Goal: Information Seeking & Learning: Learn about a topic

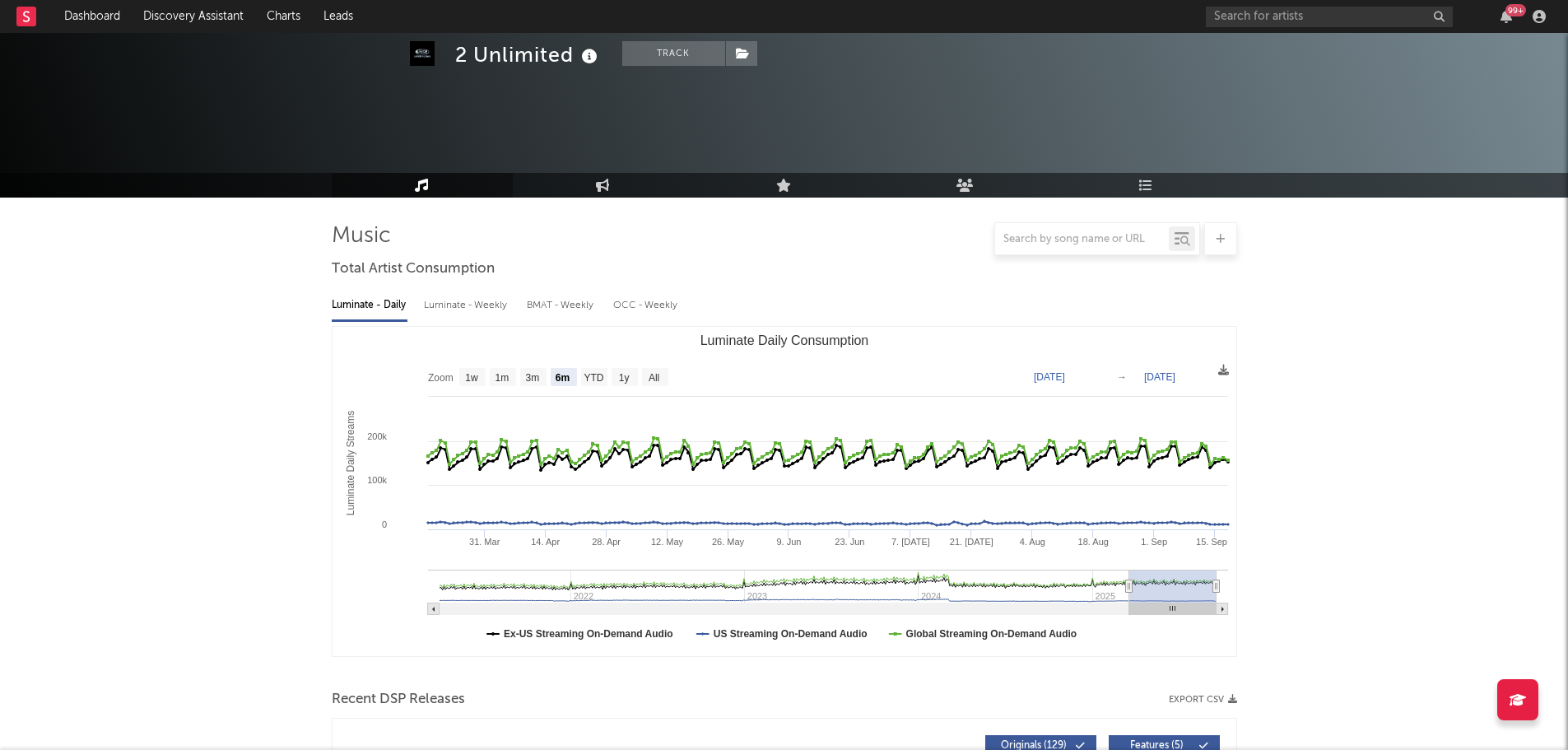
select select "6m"
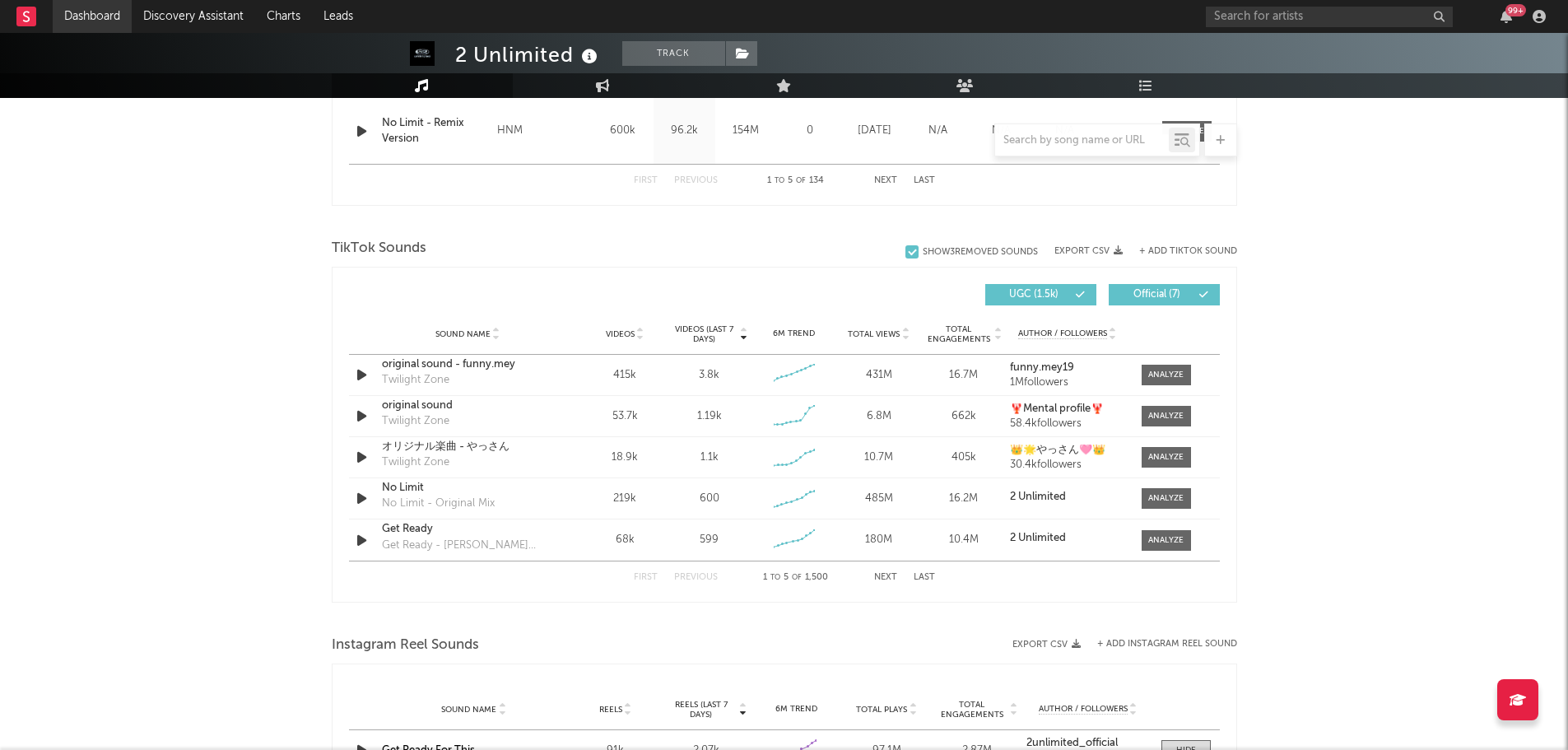
click at [101, 15] on link "Dashboard" at bounding box center [92, 16] width 79 height 33
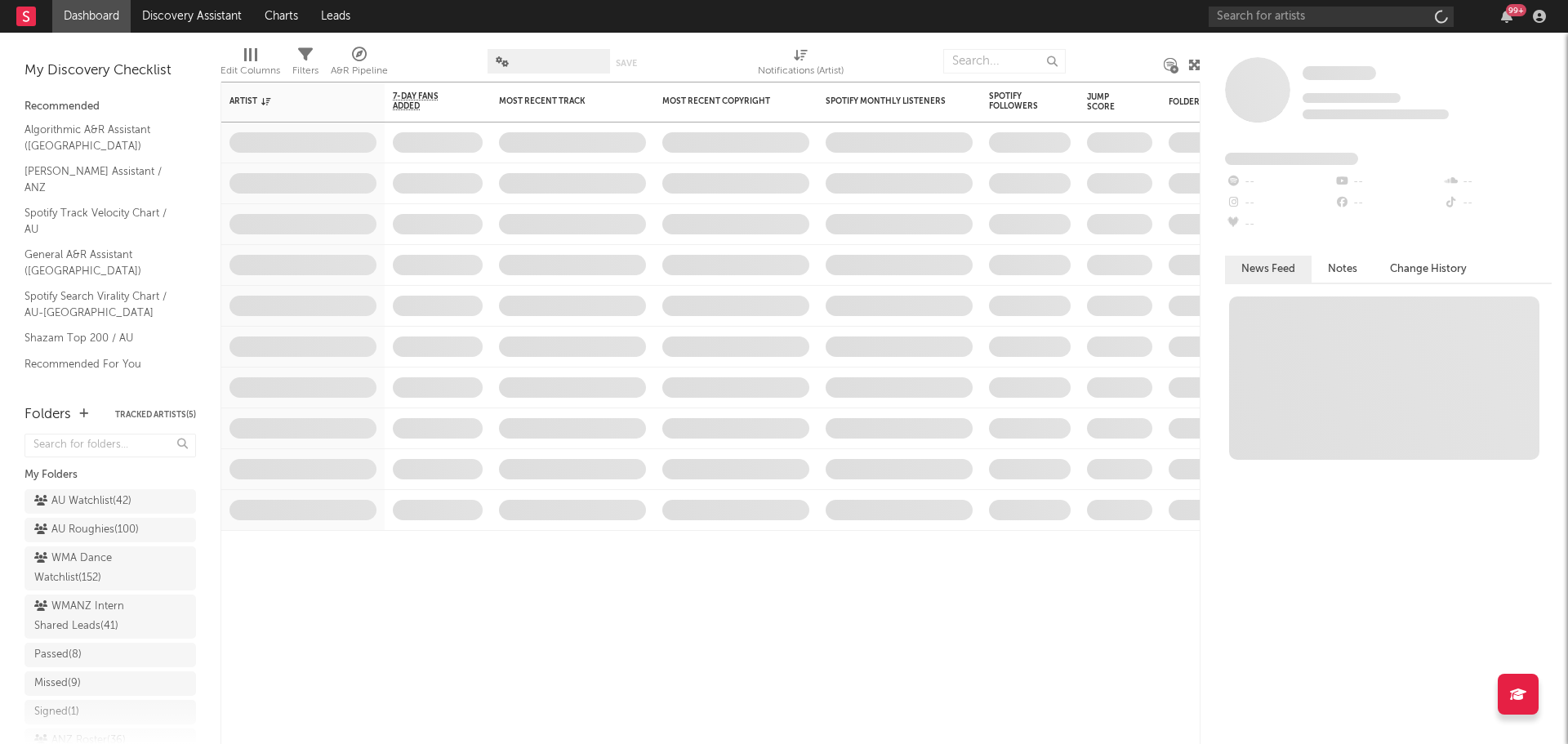
click at [188, 17] on link "Discovery Assistant" at bounding box center [192, 16] width 122 height 33
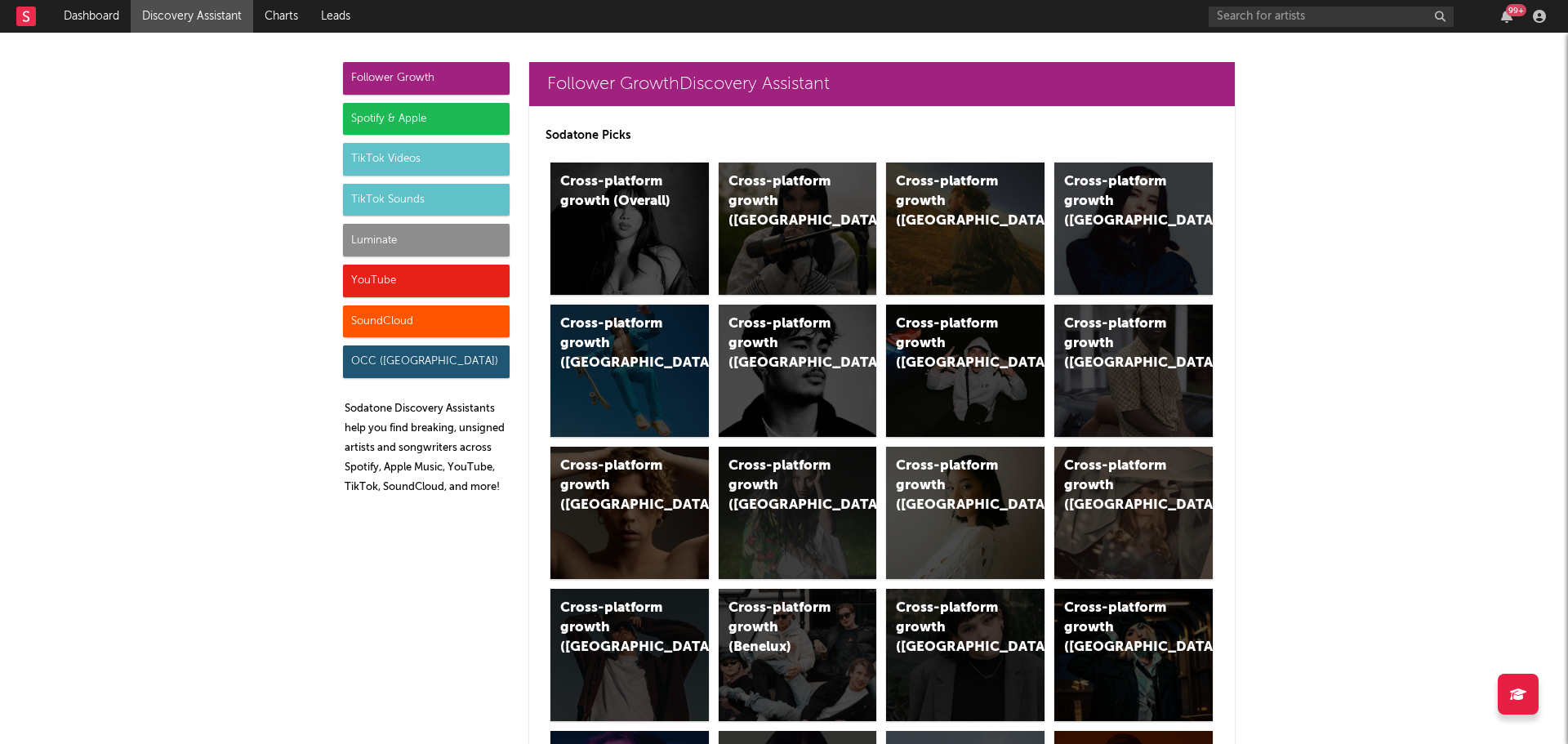
click at [376, 164] on div "TikTok Videos" at bounding box center [426, 159] width 167 height 33
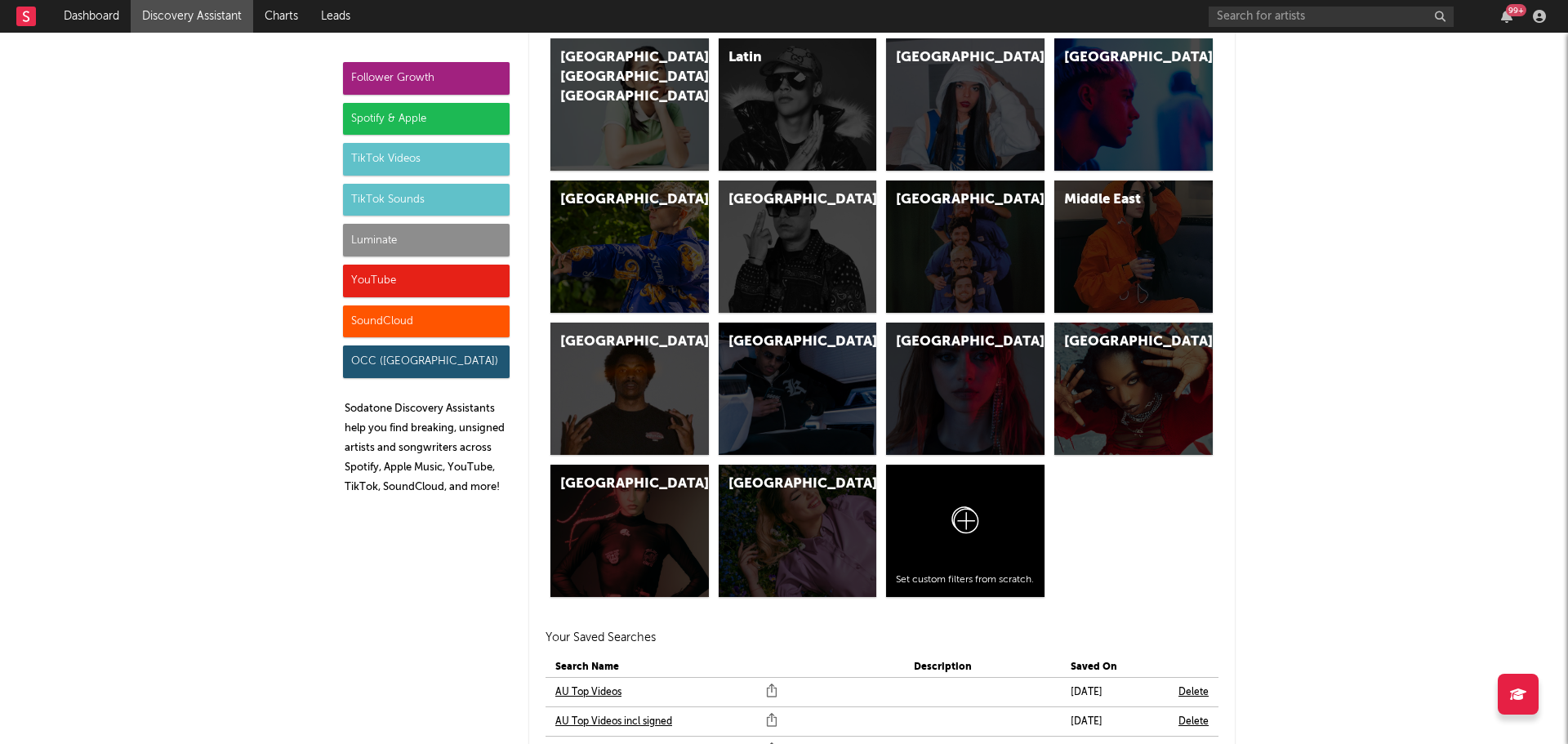
scroll to position [5664, 0]
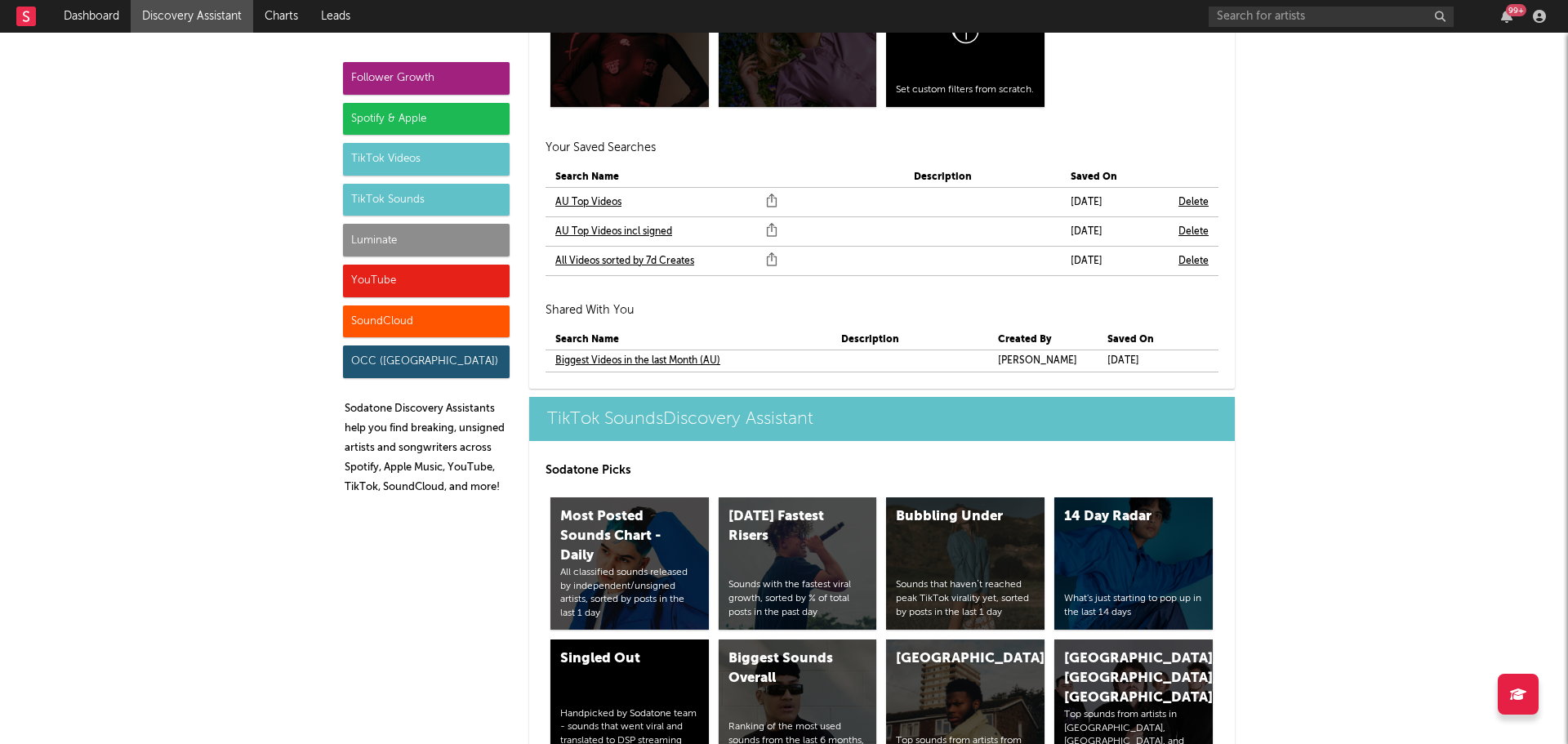
click at [606, 230] on link "AU Top Videos incl signed" at bounding box center [614, 231] width 117 height 19
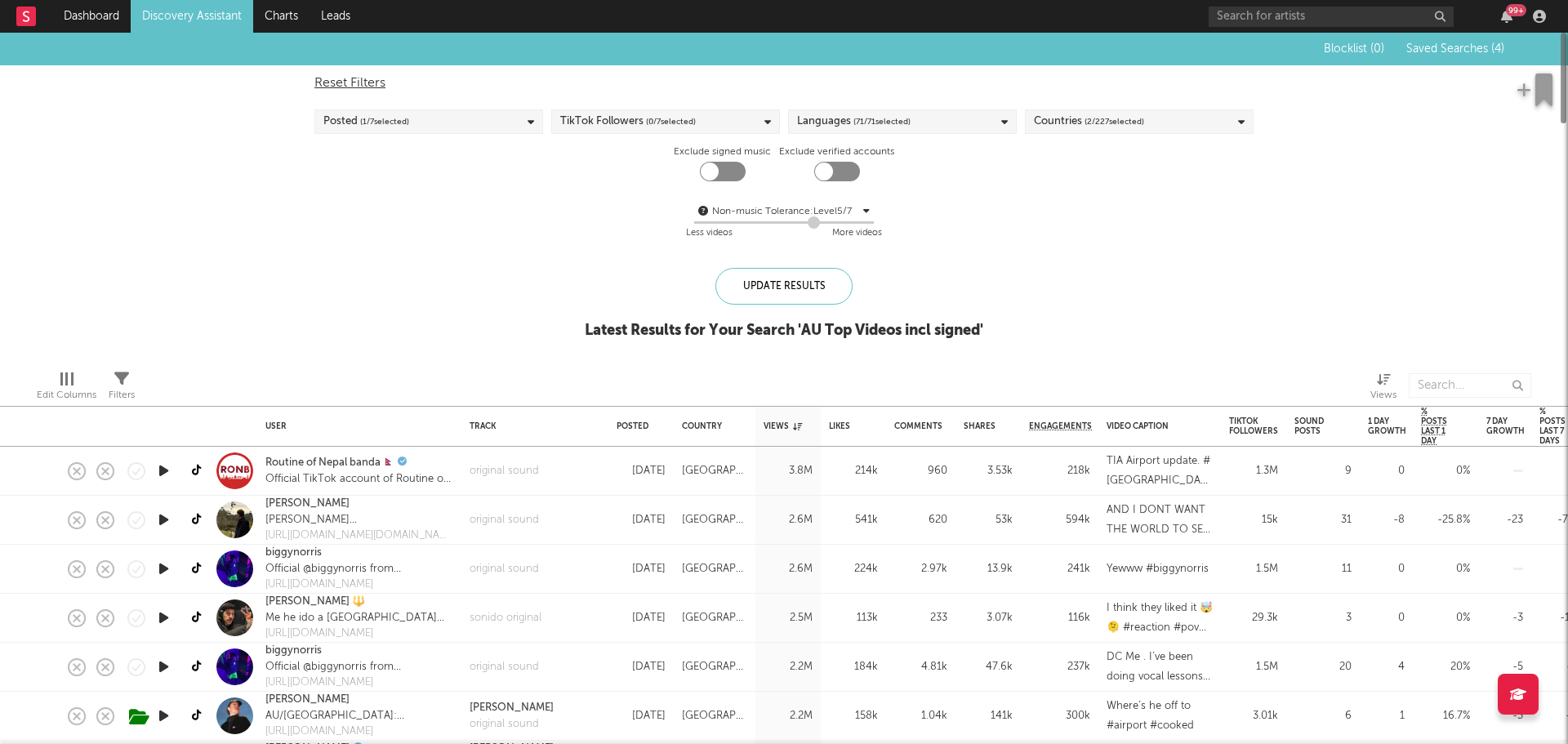
click at [357, 129] on div "Posted ( 1 / 7 selected)" at bounding box center [366, 121] width 85 height 19
click at [366, 198] on div "Last 7 Days" at bounding box center [439, 198] width 189 height 19
click at [323, 198] on input "Last 7 Days" at bounding box center [323, 198] width 0 height 19
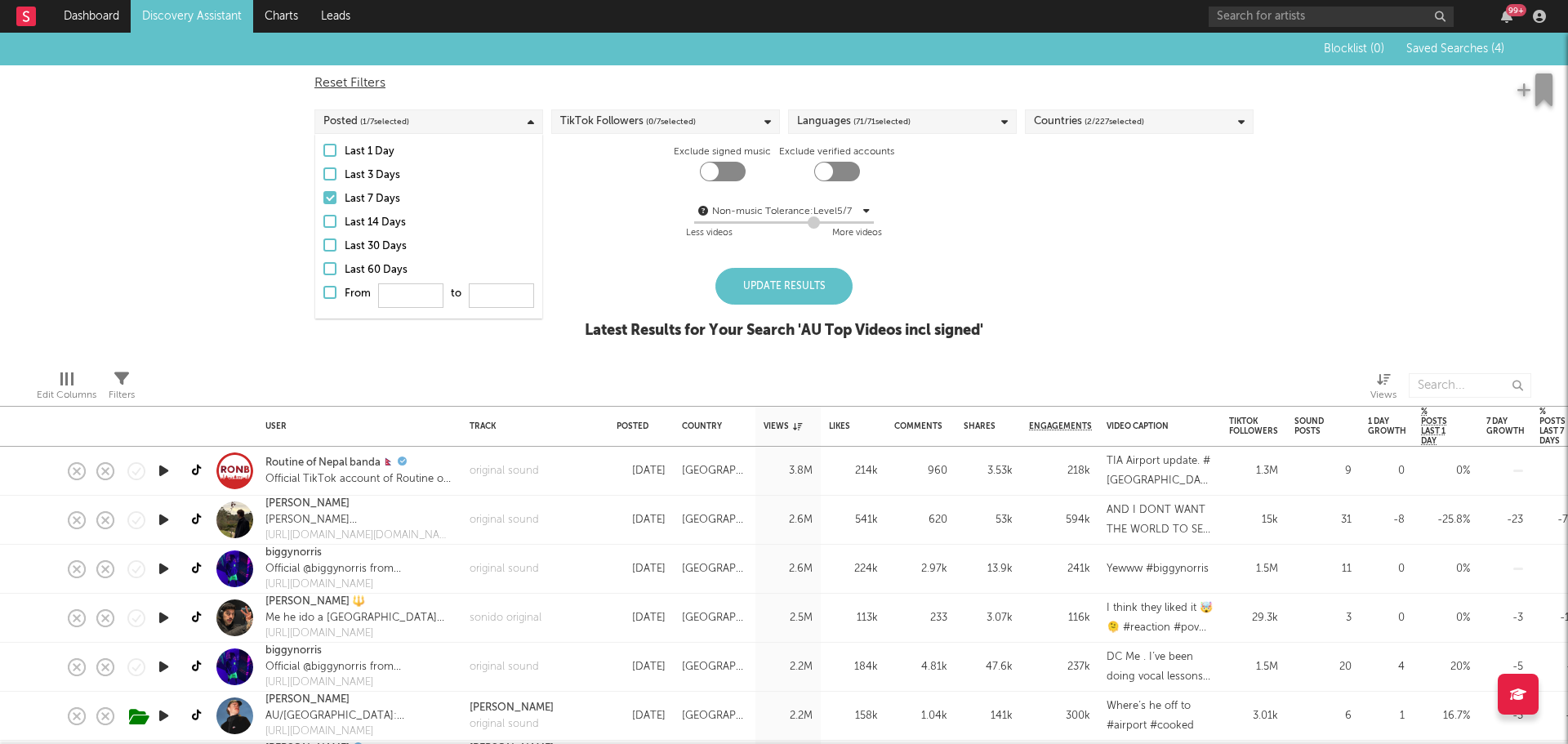
click at [781, 285] on div "Update Results" at bounding box center [784, 286] width 137 height 37
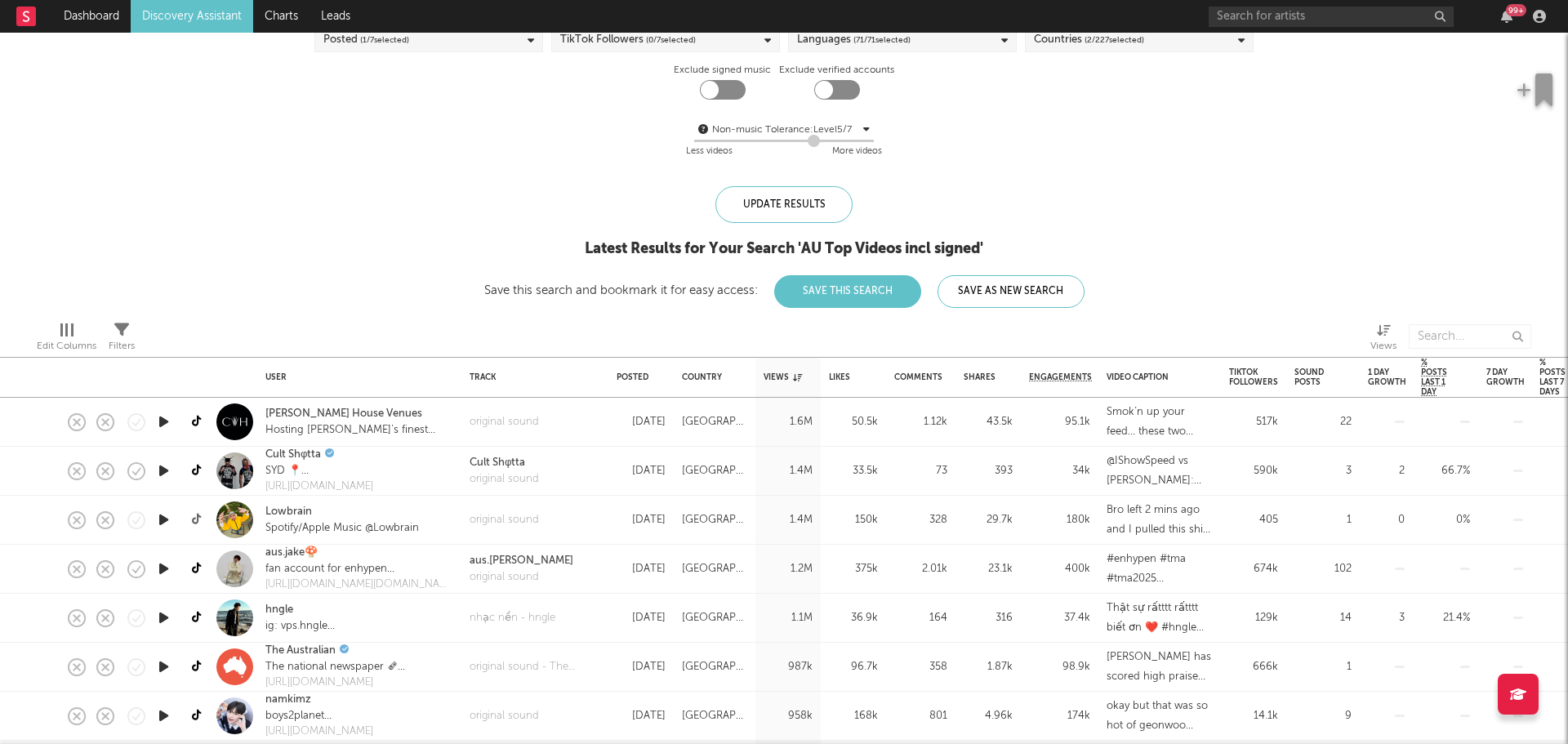
click at [197, 516] on icon at bounding box center [197, 520] width 13 height 13
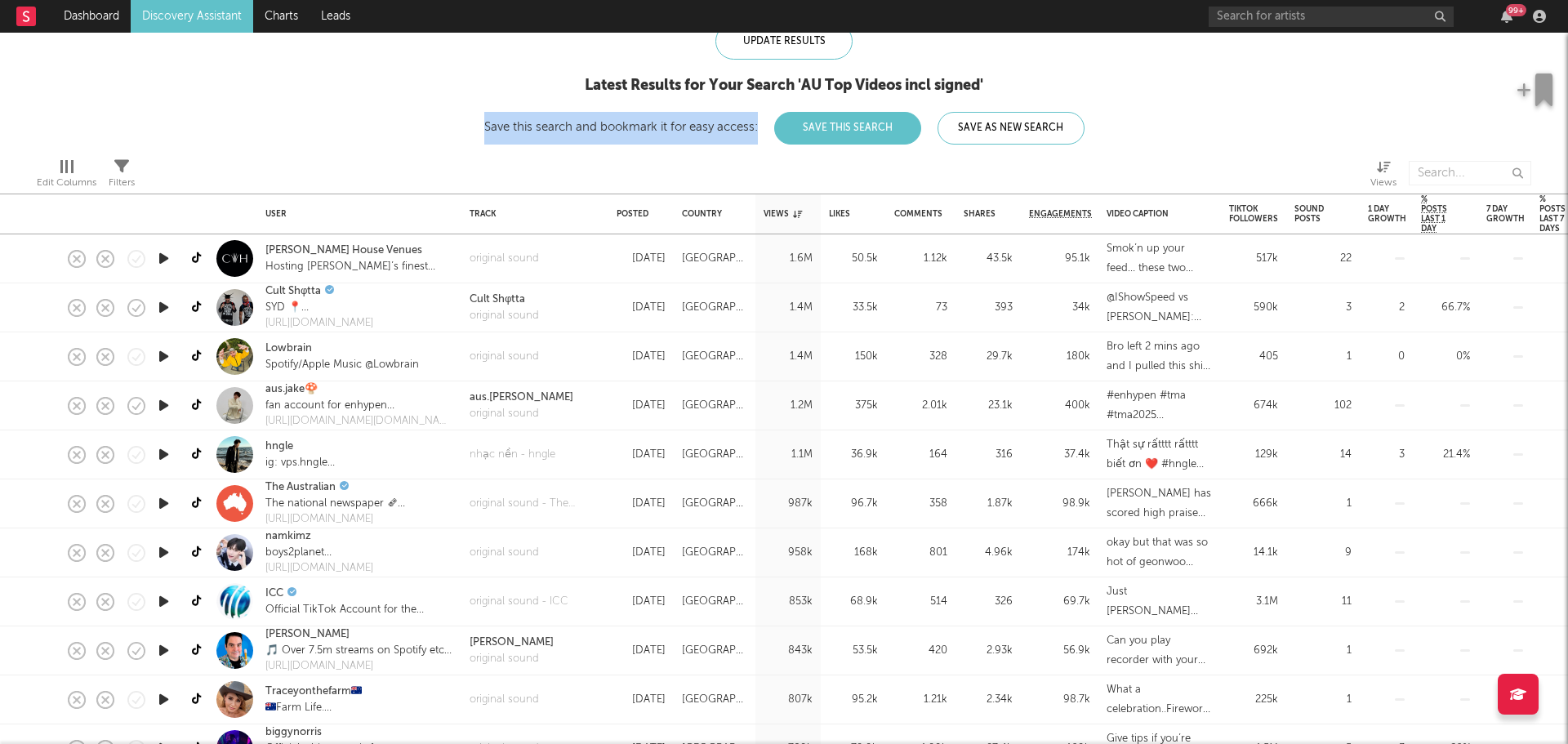
drag, startPoint x: 484, startPoint y: 127, endPoint x: 757, endPoint y: 125, distance: 273.0
click at [757, 125] on div "Save this search and bookmark it for easy access: Save This Search Save As New …" at bounding box center [784, 126] width 600 height 13
drag, startPoint x: 757, startPoint y: 125, endPoint x: 488, endPoint y: 124, distance: 269.0
click at [488, 124] on div "Save this search and bookmark it for easy access: Save This Search Save As New …" at bounding box center [784, 126] width 600 height 13
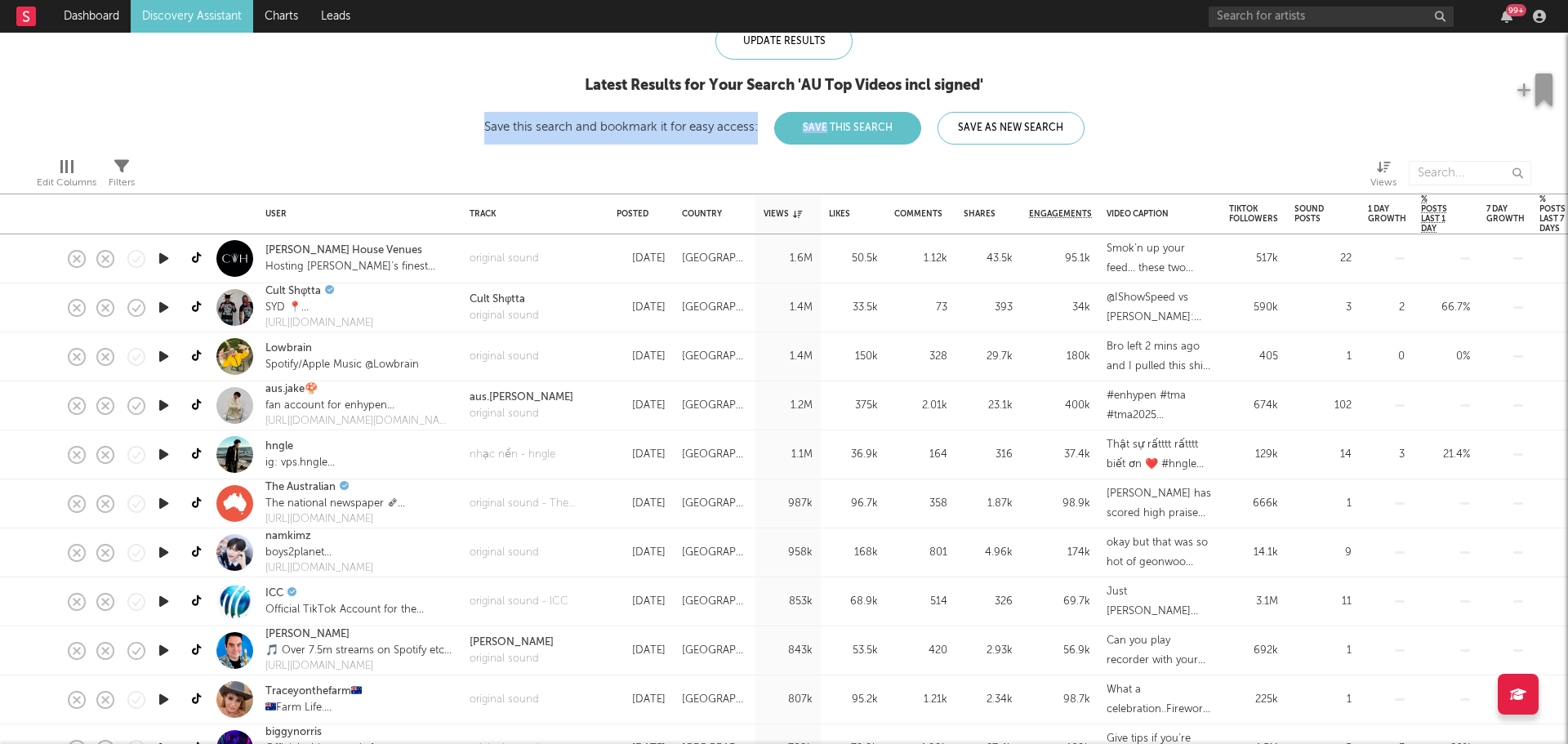
click at [488, 124] on div "Save this search and bookmark it for easy access: Save This Search Save As New …" at bounding box center [784, 126] width 600 height 13
drag, startPoint x: 480, startPoint y: 124, endPoint x: 544, endPoint y: 110, distance: 65.5
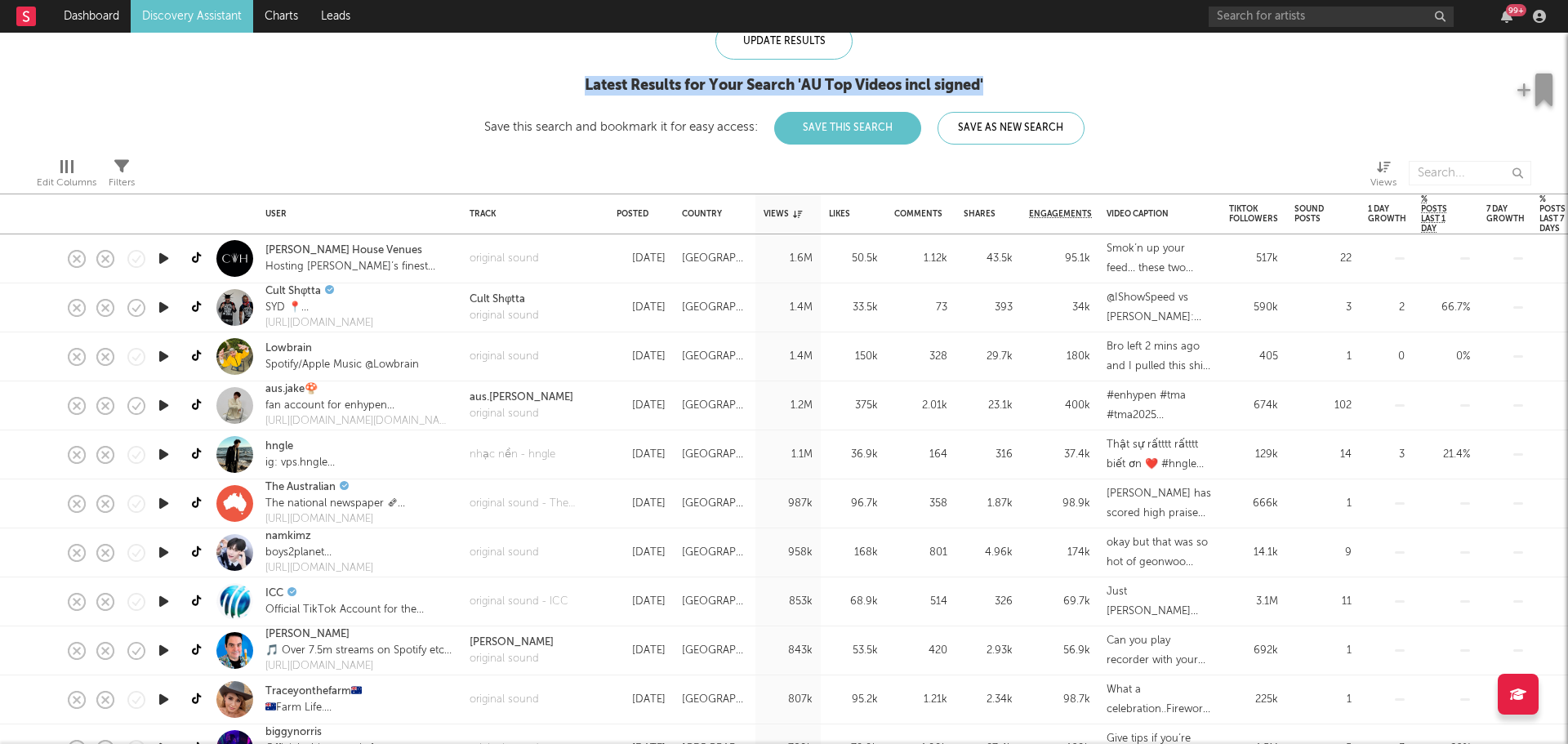
drag, startPoint x: 582, startPoint y: 85, endPoint x: 1022, endPoint y: 92, distance: 440.1
click at [1022, 92] on div "Latest Results for Your Search ' AU Top Videos incl signed '" at bounding box center [784, 85] width 600 height 19
click at [1008, 85] on div "Latest Results for Your Search ' AU Top Videos incl signed '" at bounding box center [784, 85] width 600 height 19
drag, startPoint x: 998, startPoint y: 81, endPoint x: 566, endPoint y: 87, distance: 432.0
click at [566, 87] on div "Latest Results for Your Search ' AU Top Videos incl signed '" at bounding box center [784, 85] width 600 height 19
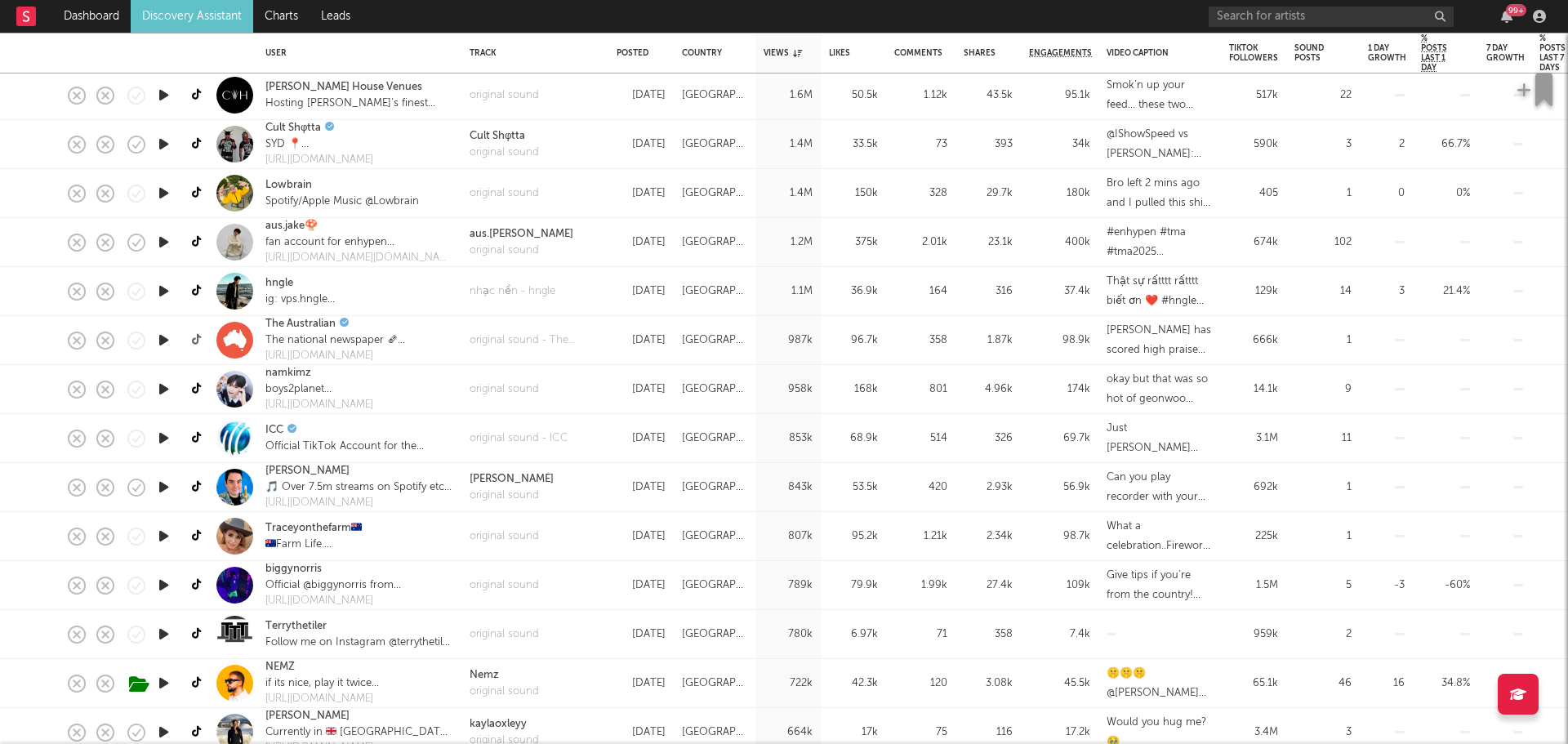
click at [196, 336] on icon at bounding box center [197, 340] width 13 height 13
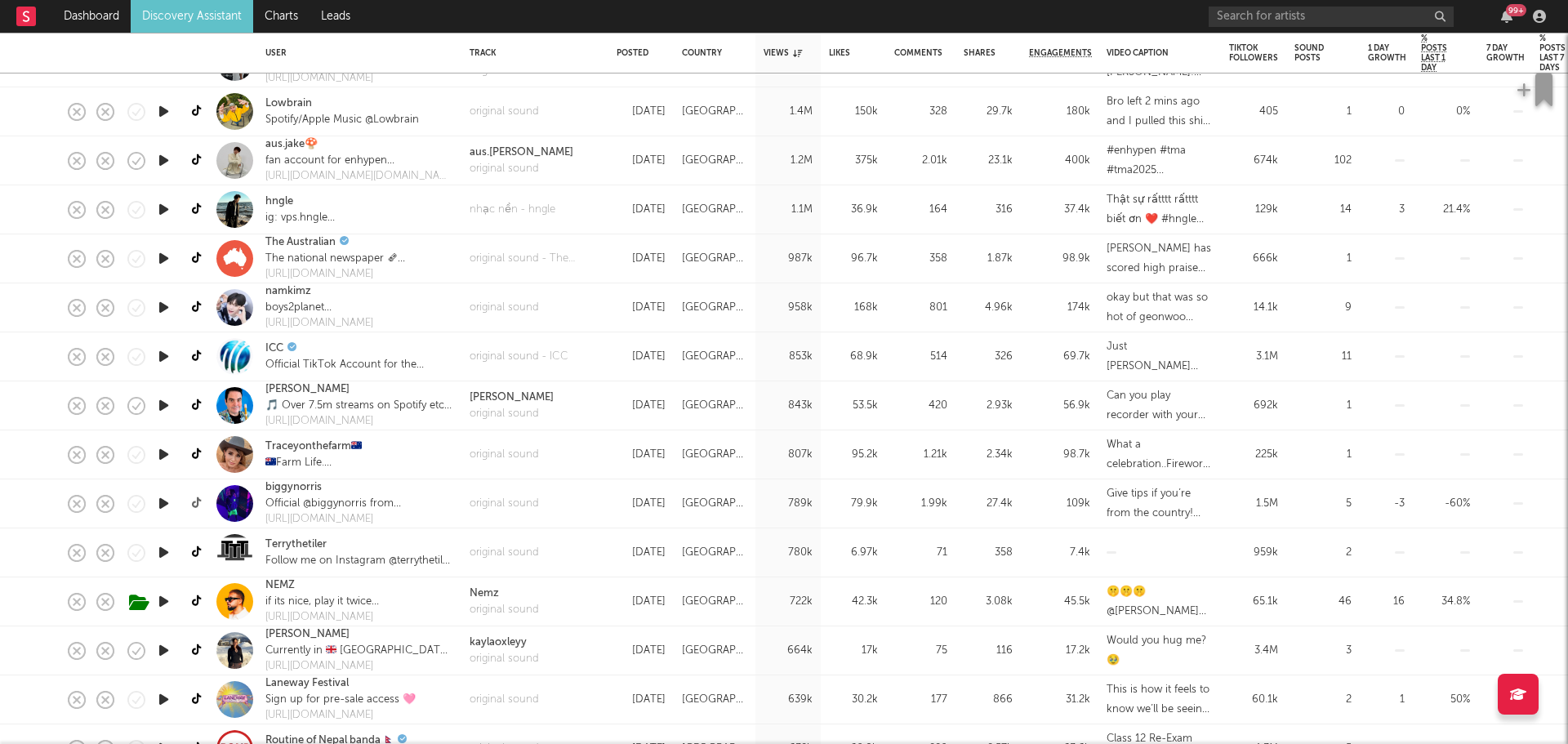
click at [192, 503] on icon at bounding box center [197, 503] width 13 height 13
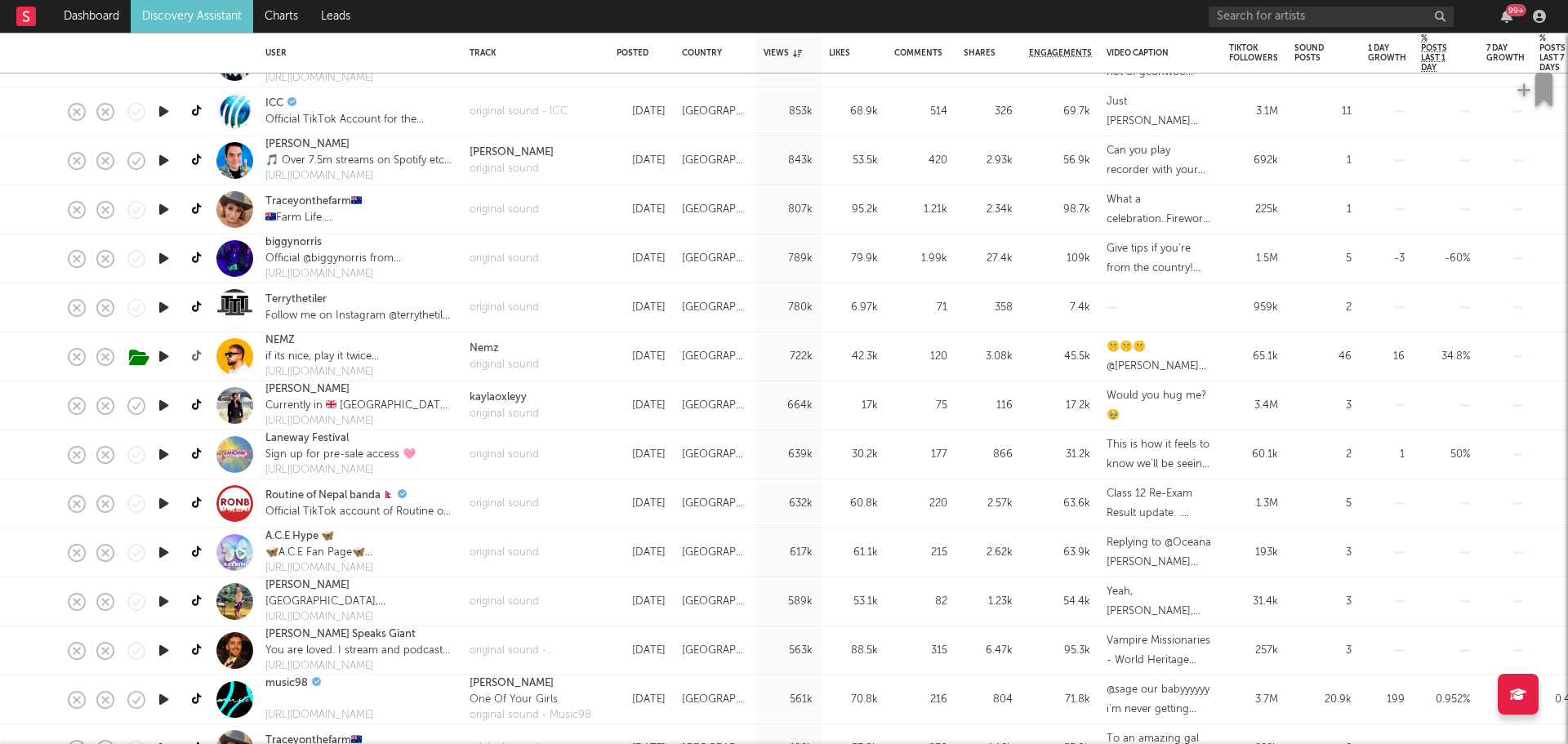
click at [195, 355] on icon at bounding box center [197, 357] width 13 height 13
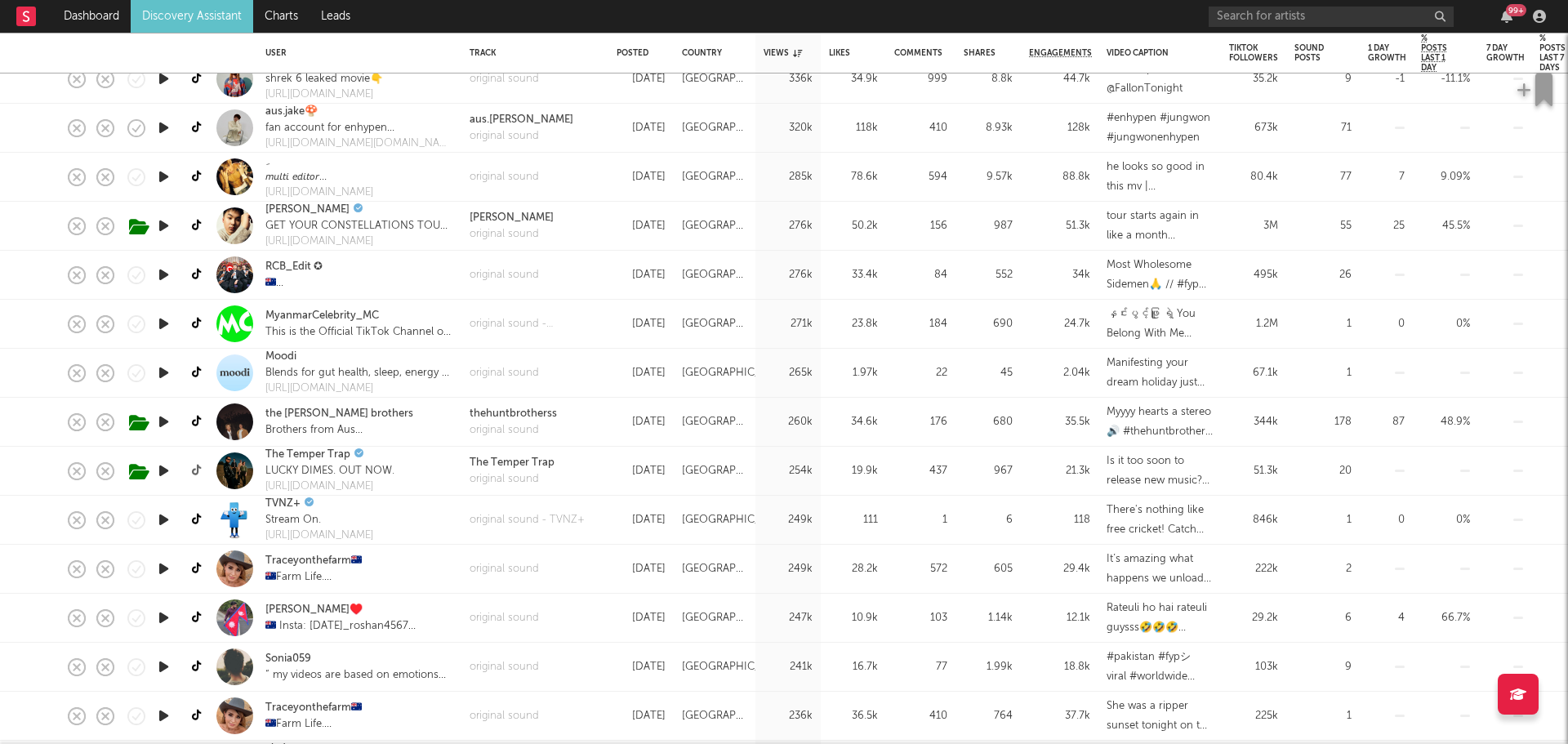
click at [195, 469] on icon at bounding box center [197, 470] width 13 height 13
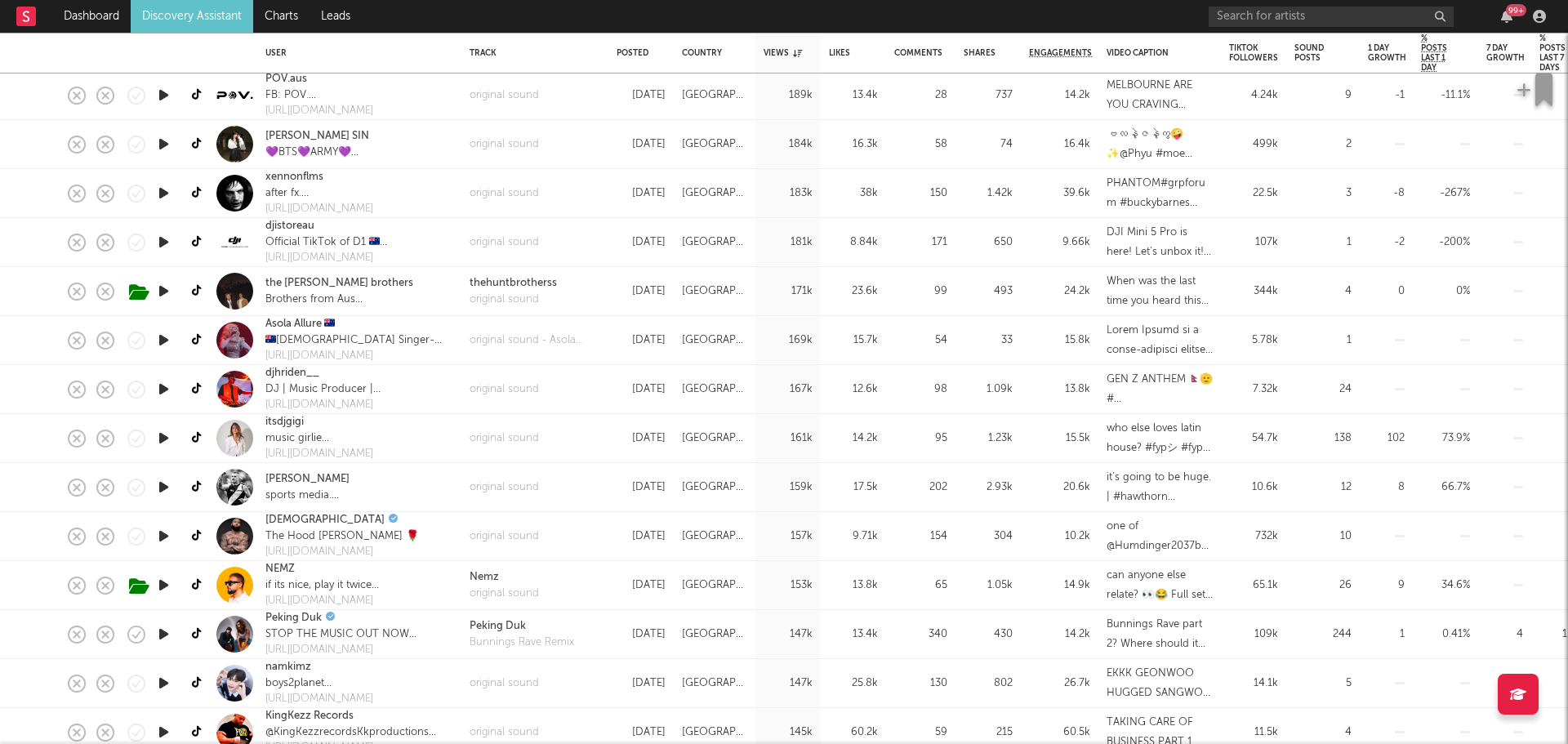
click at [188, 436] on link at bounding box center [197, 438] width 20 height 28
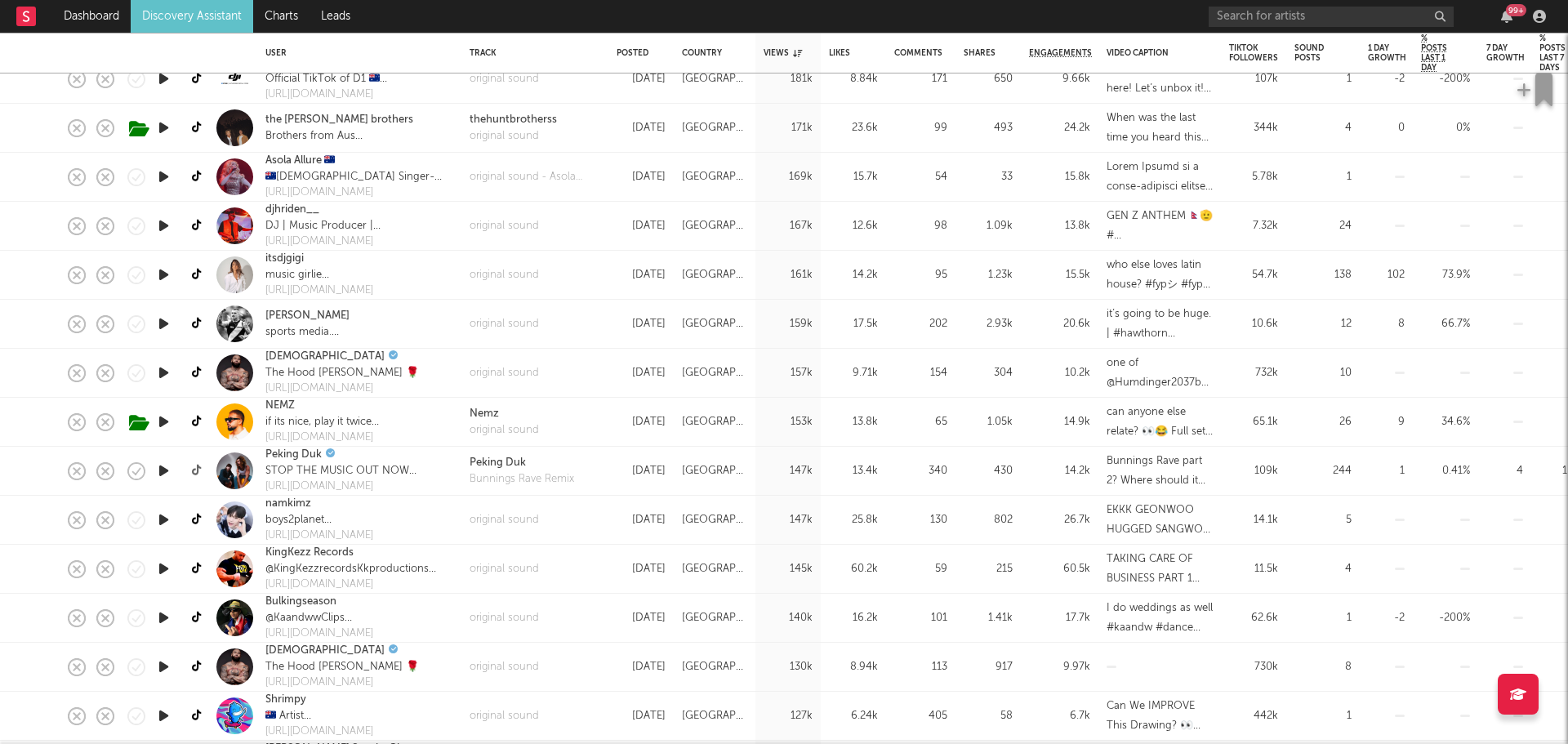
click at [192, 475] on icon at bounding box center [197, 470] width 13 height 13
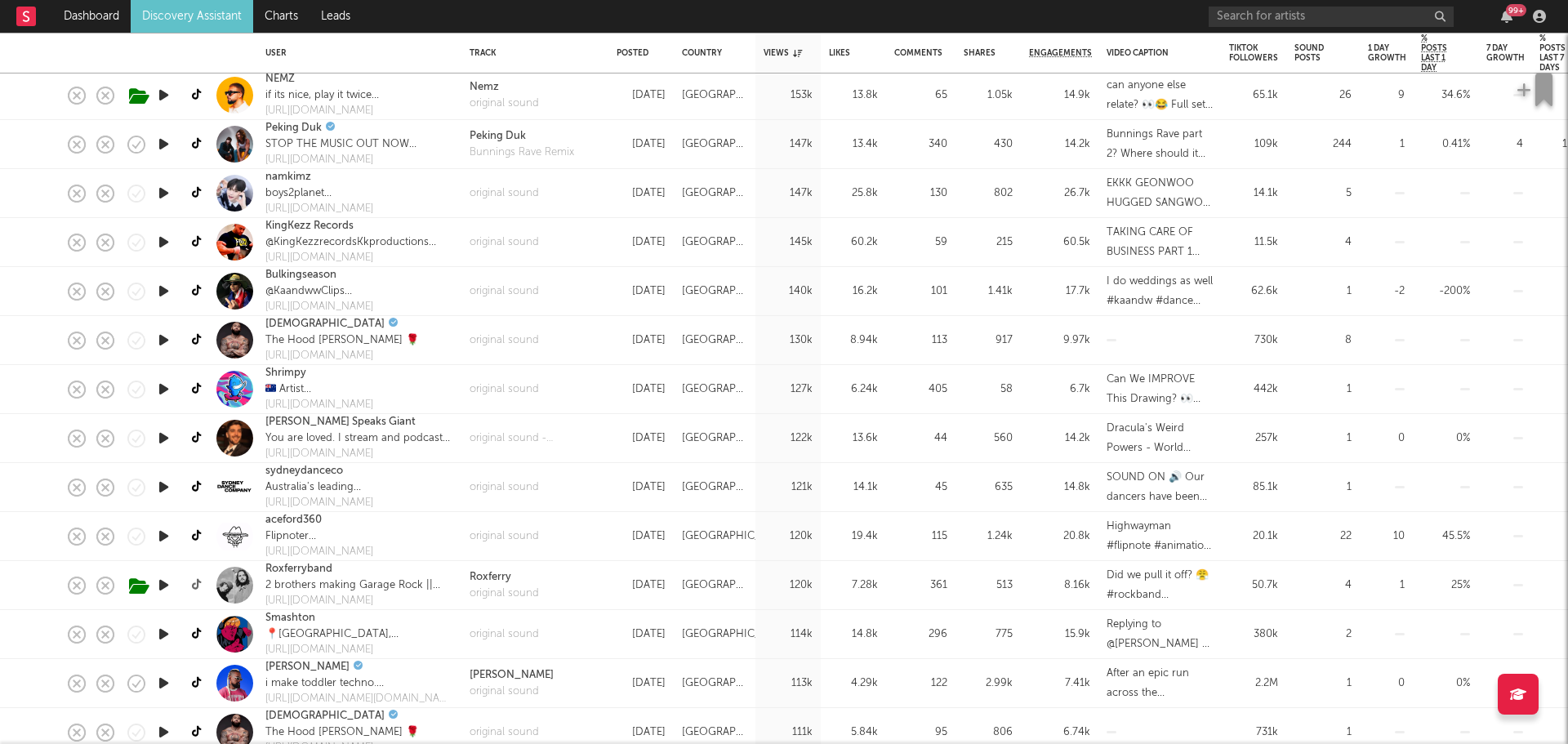
click at [198, 583] on icon at bounding box center [197, 585] width 13 height 13
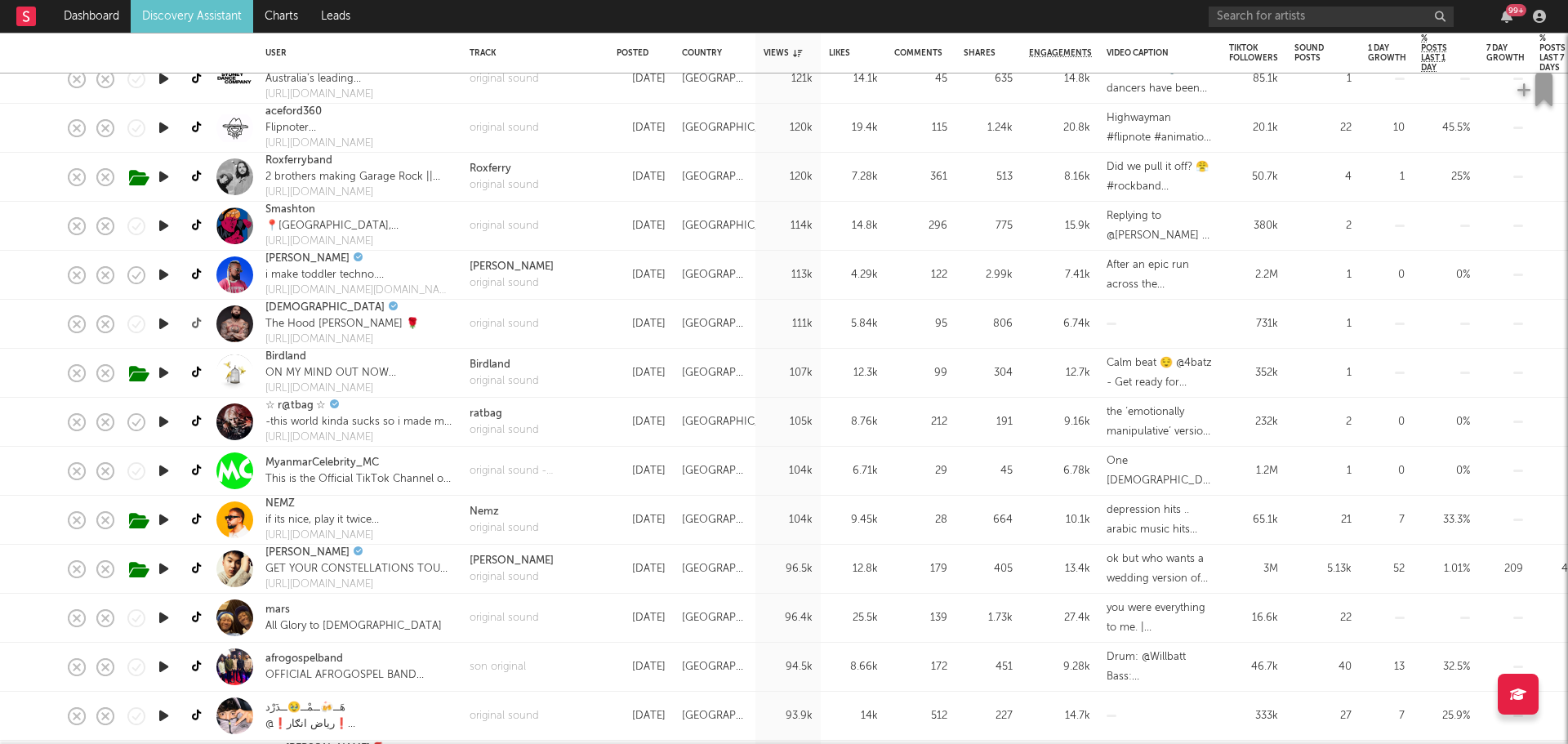
click at [197, 321] on icon at bounding box center [197, 324] width 13 height 13
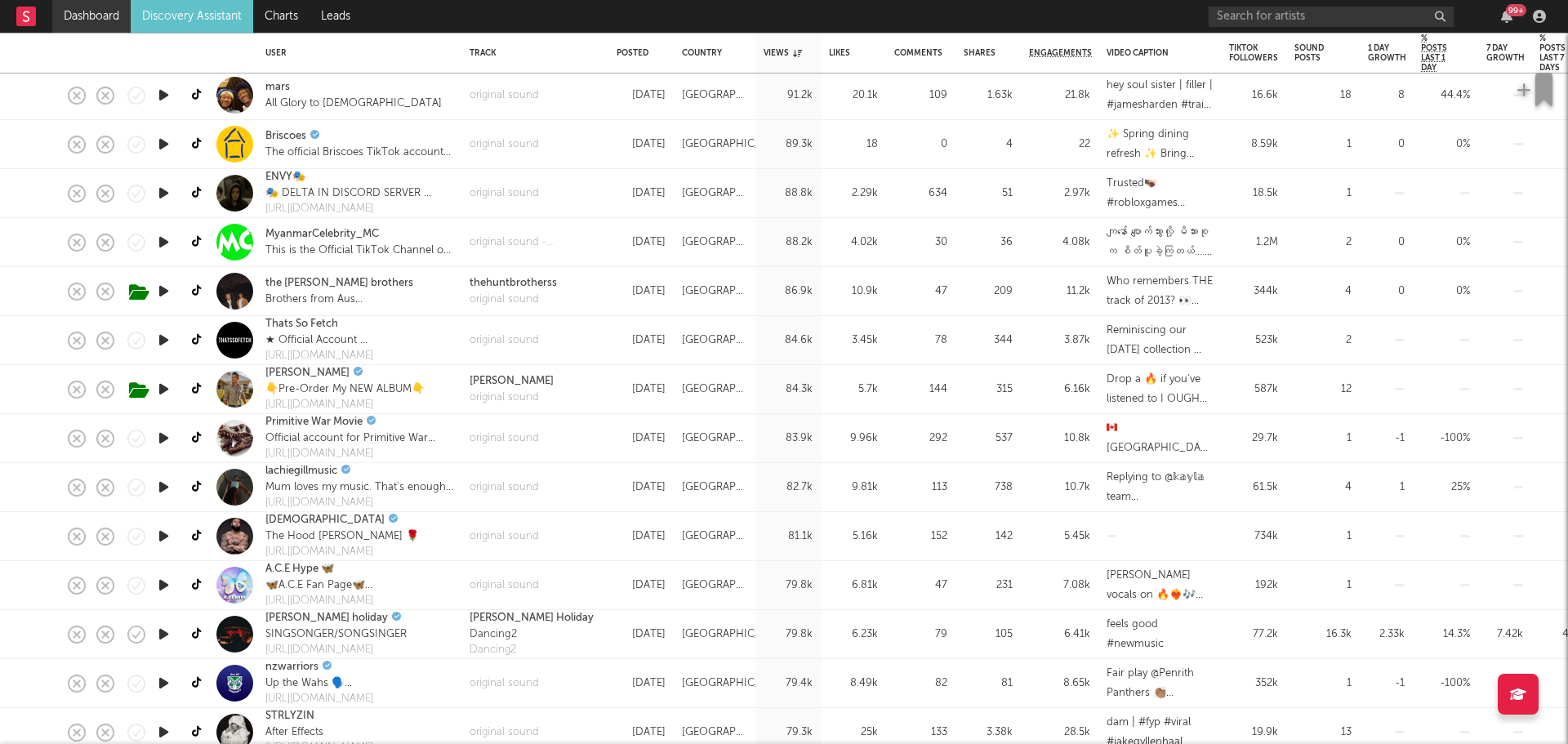
click at [99, 22] on link "Dashboard" at bounding box center [91, 16] width 79 height 33
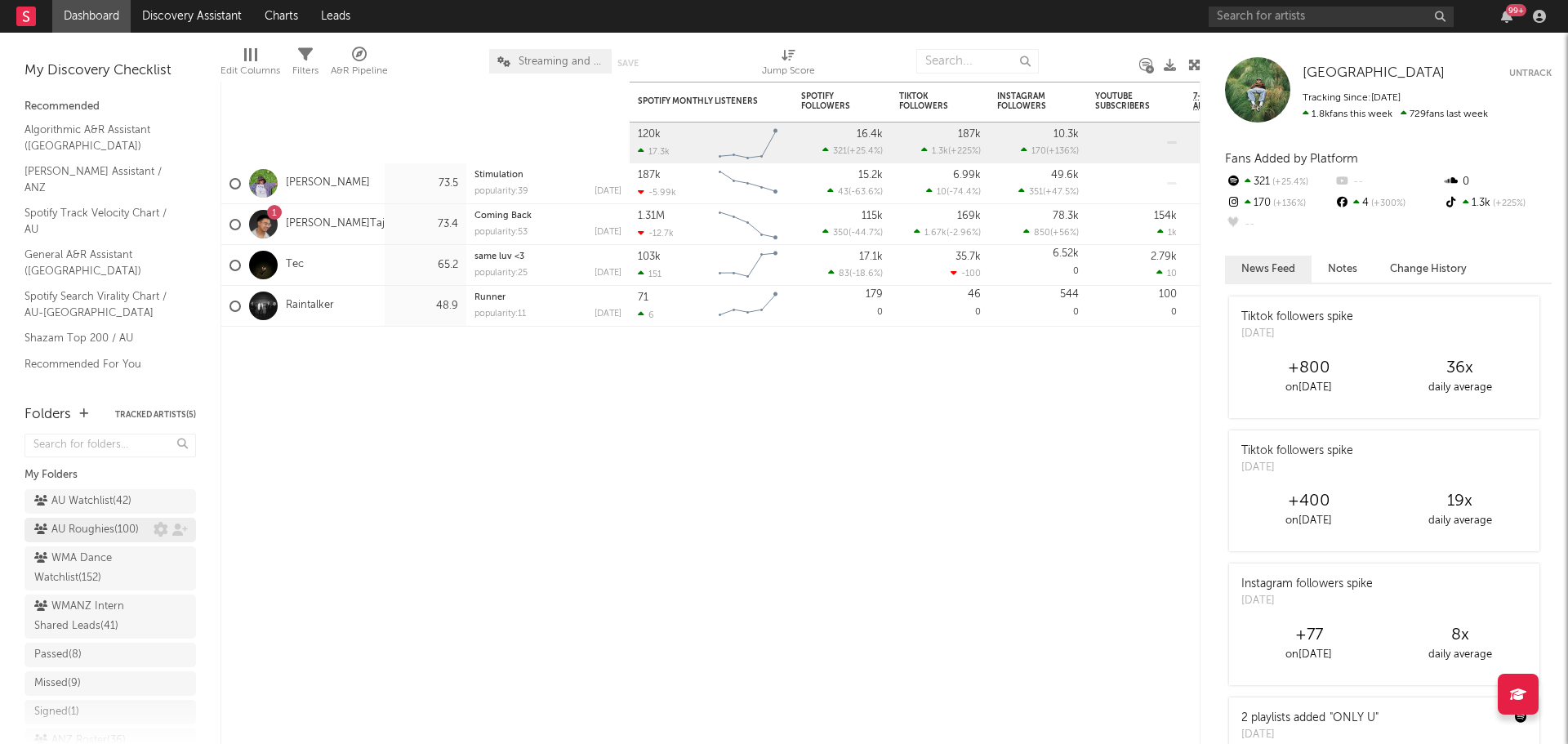
click at [80, 540] on div "AU Roughies ( 100 )" at bounding box center [86, 530] width 105 height 19
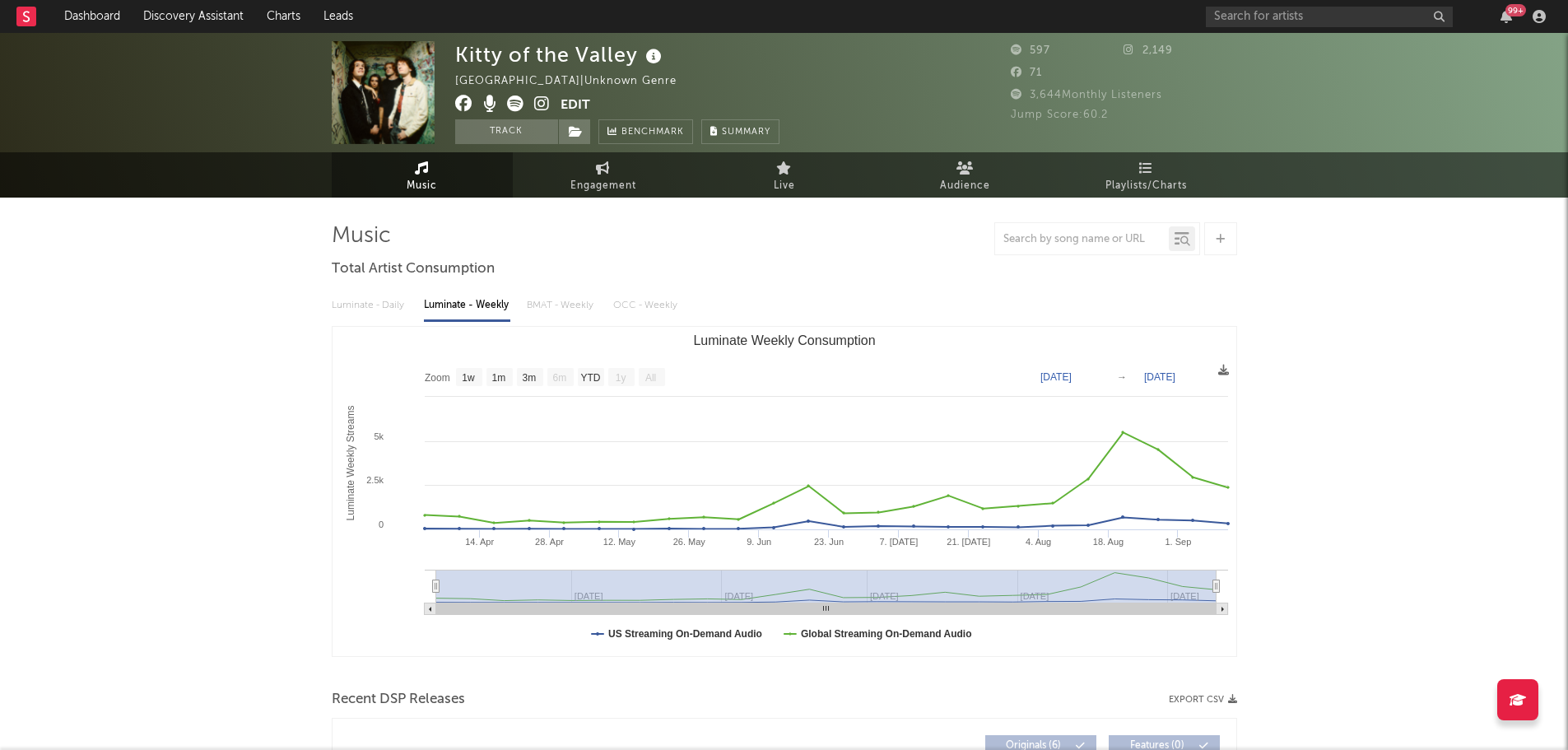
select select "1w"
click at [1284, 17] on input "text" at bounding box center [1329, 17] width 247 height 20
type input "sleepazoid"
click at [1280, 14] on input "sleepazoid" at bounding box center [1329, 17] width 247 height 20
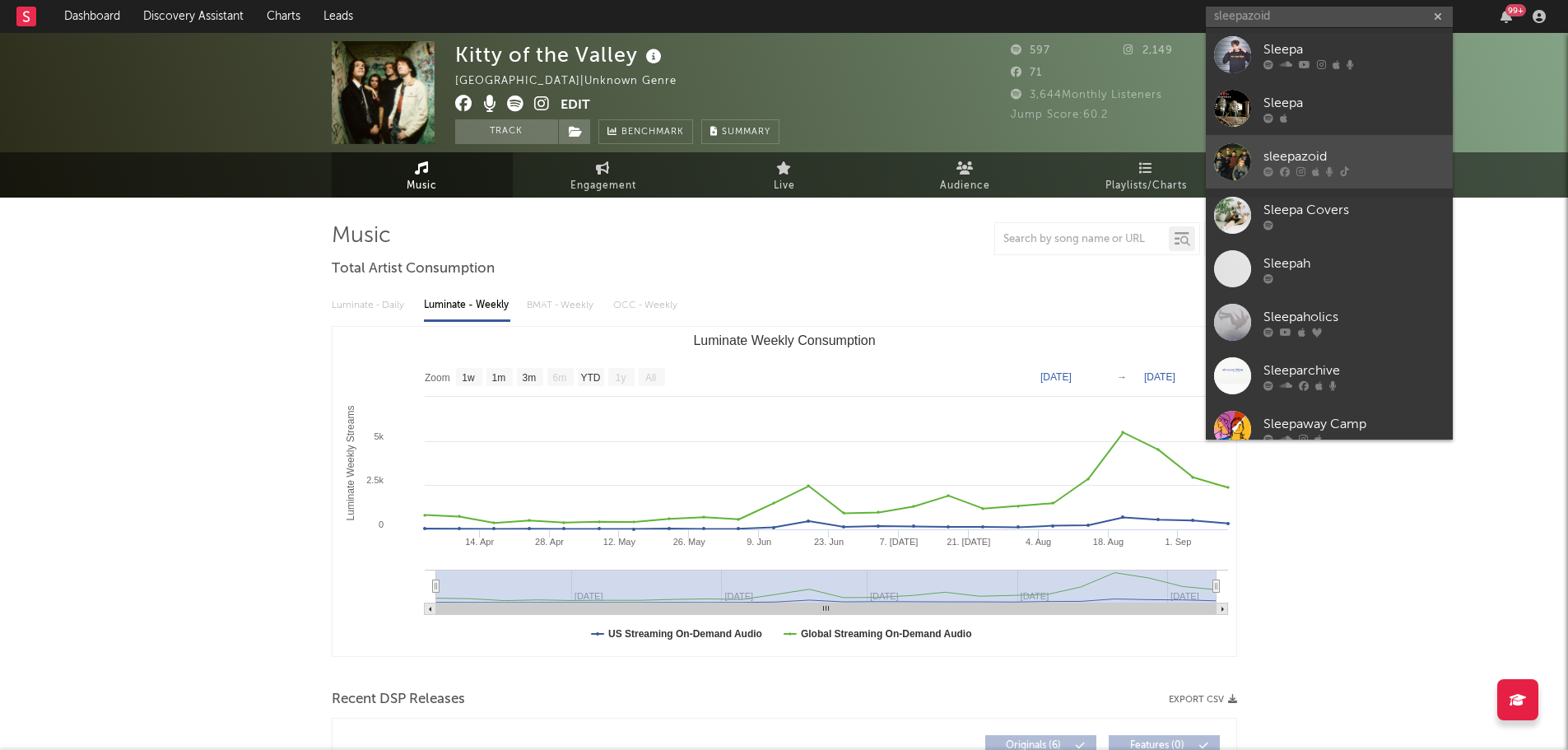
click at [1309, 151] on div "sleepazoid" at bounding box center [1354, 156] width 181 height 19
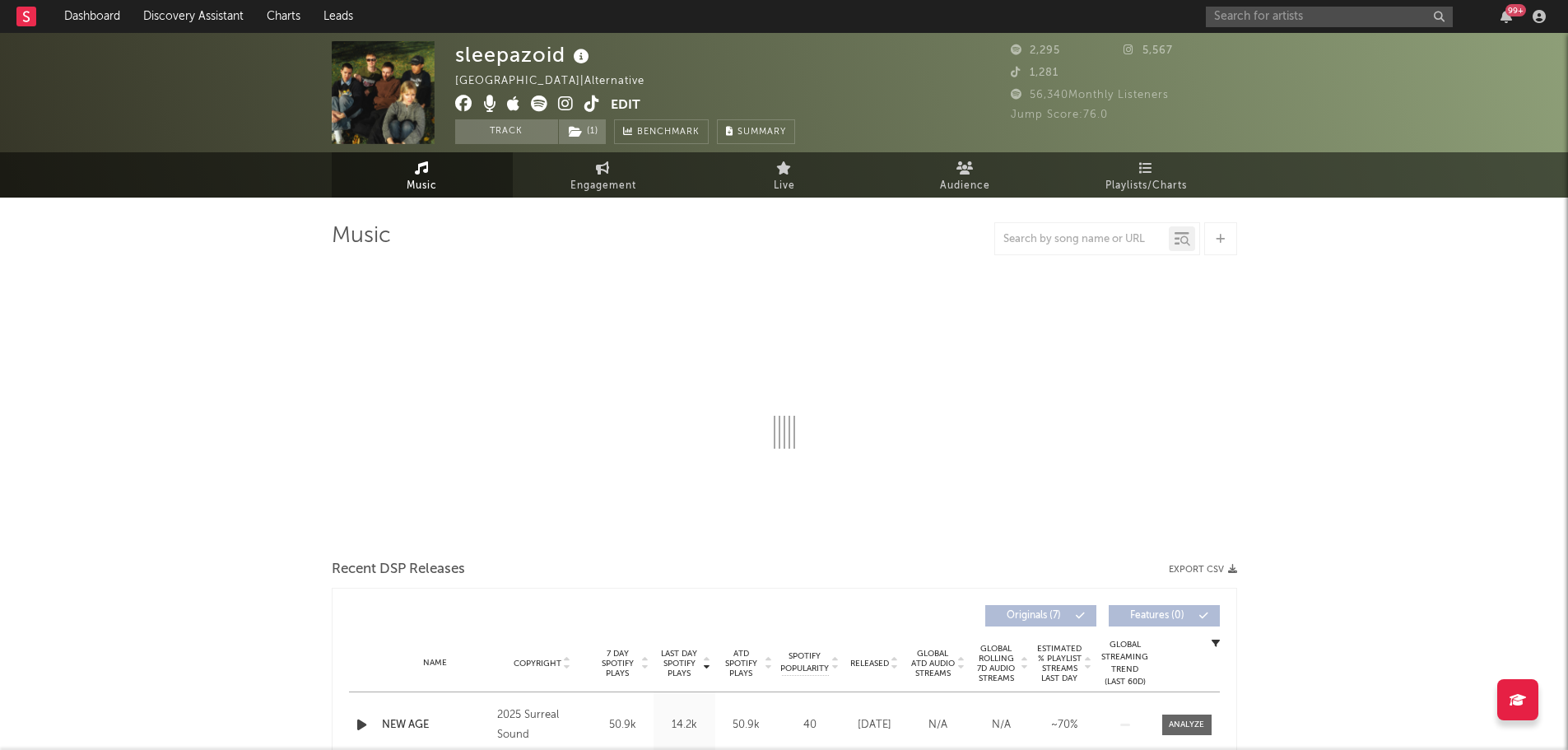
select select "1w"
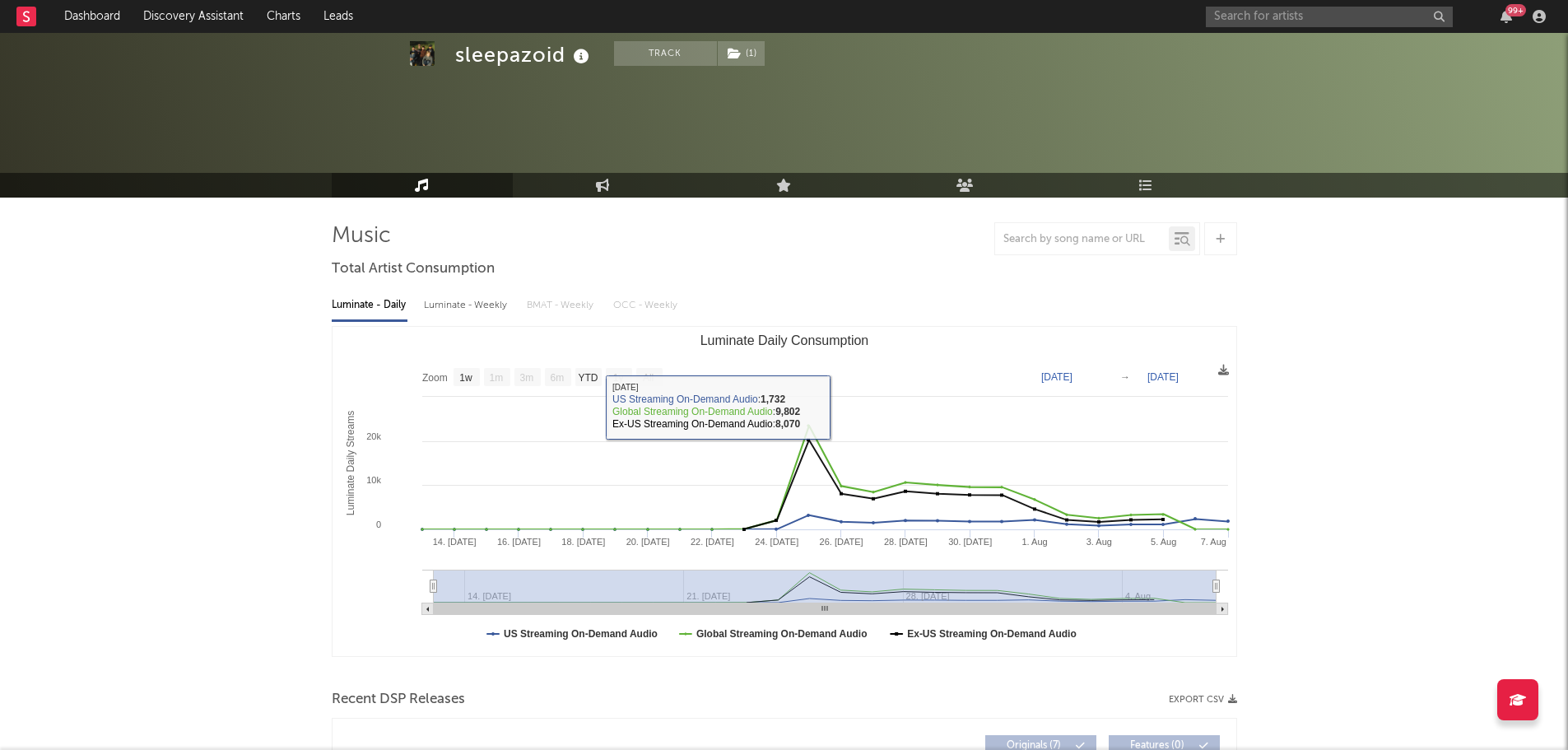
scroll to position [412, 0]
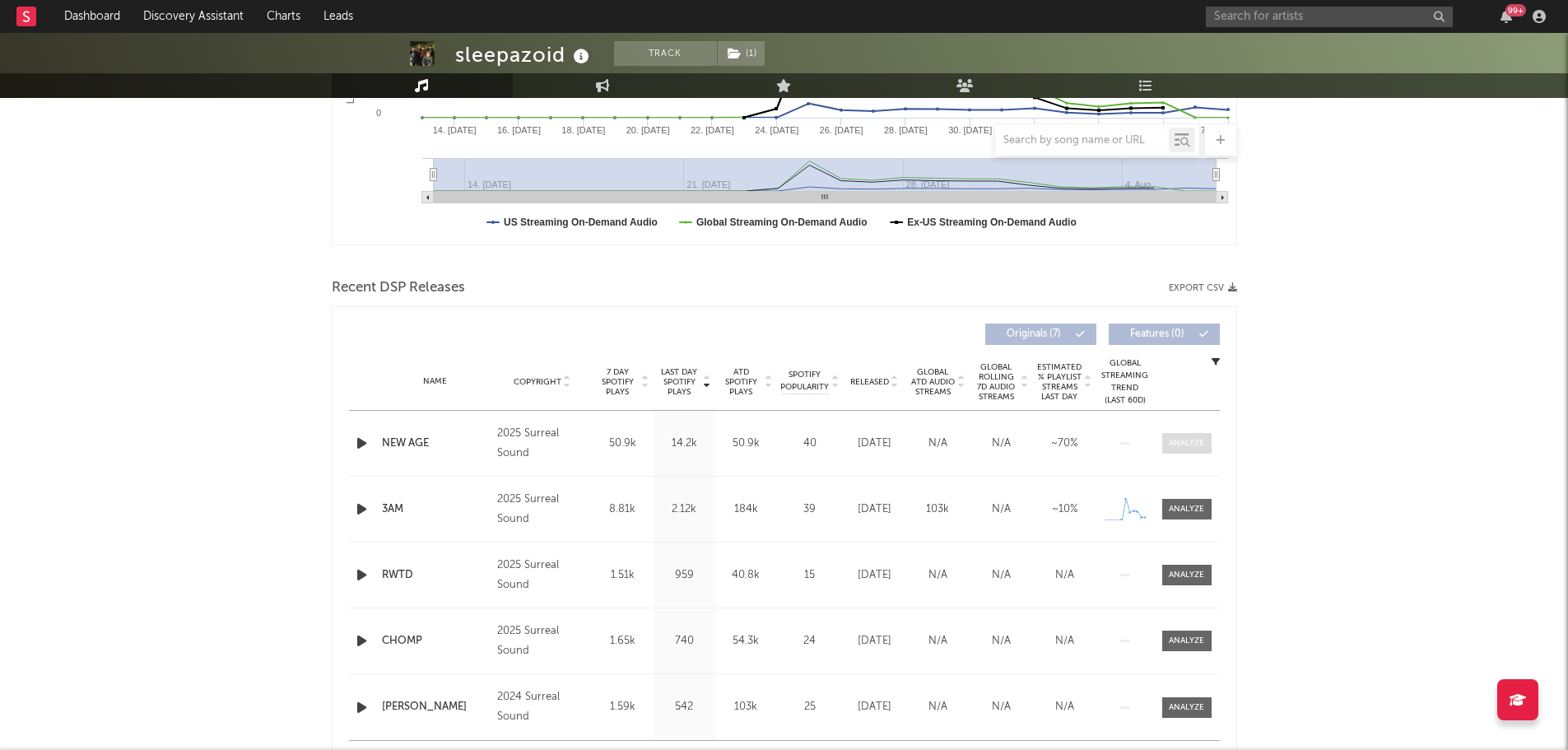
click at [1178, 442] on div at bounding box center [1187, 443] width 35 height 13
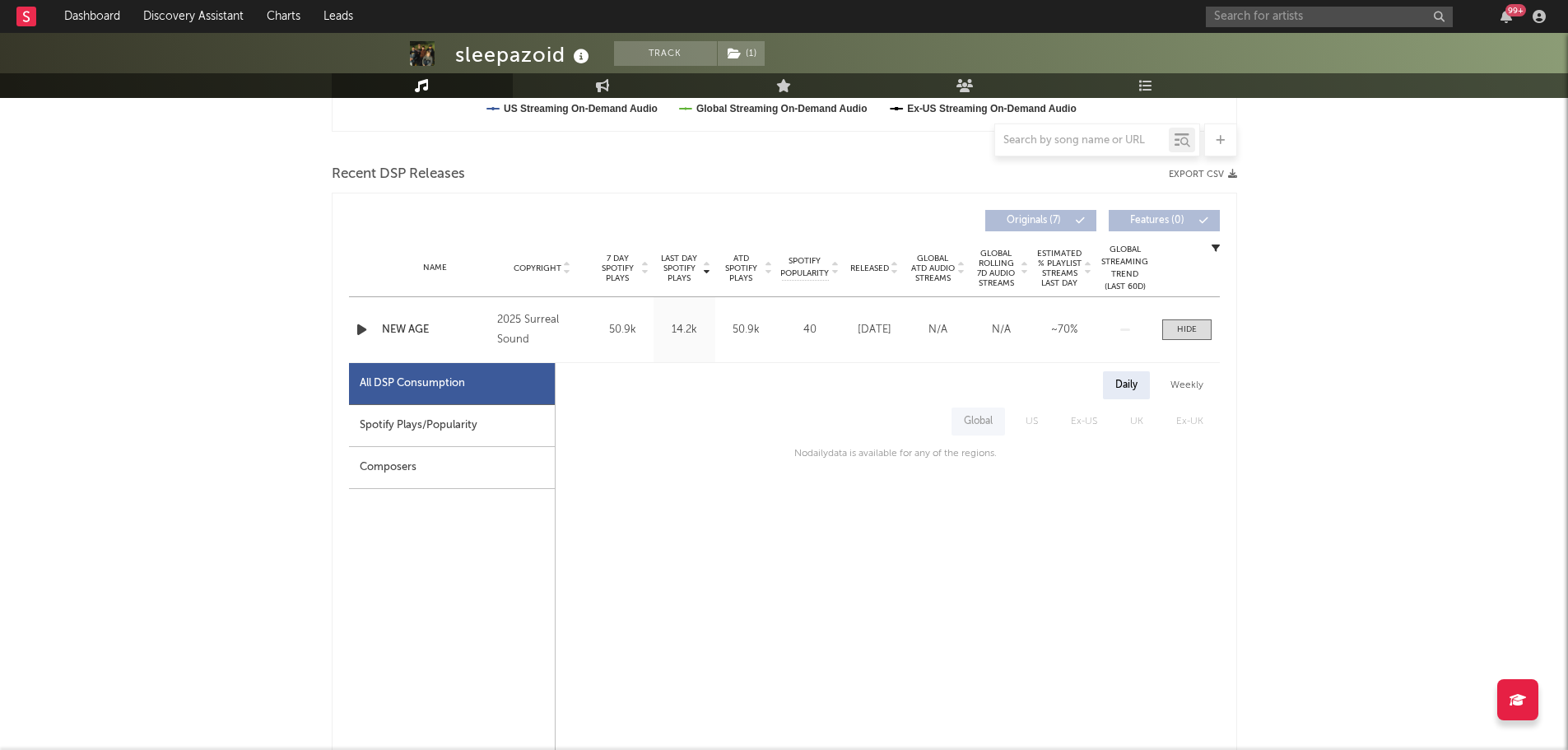
scroll to position [576, 0]
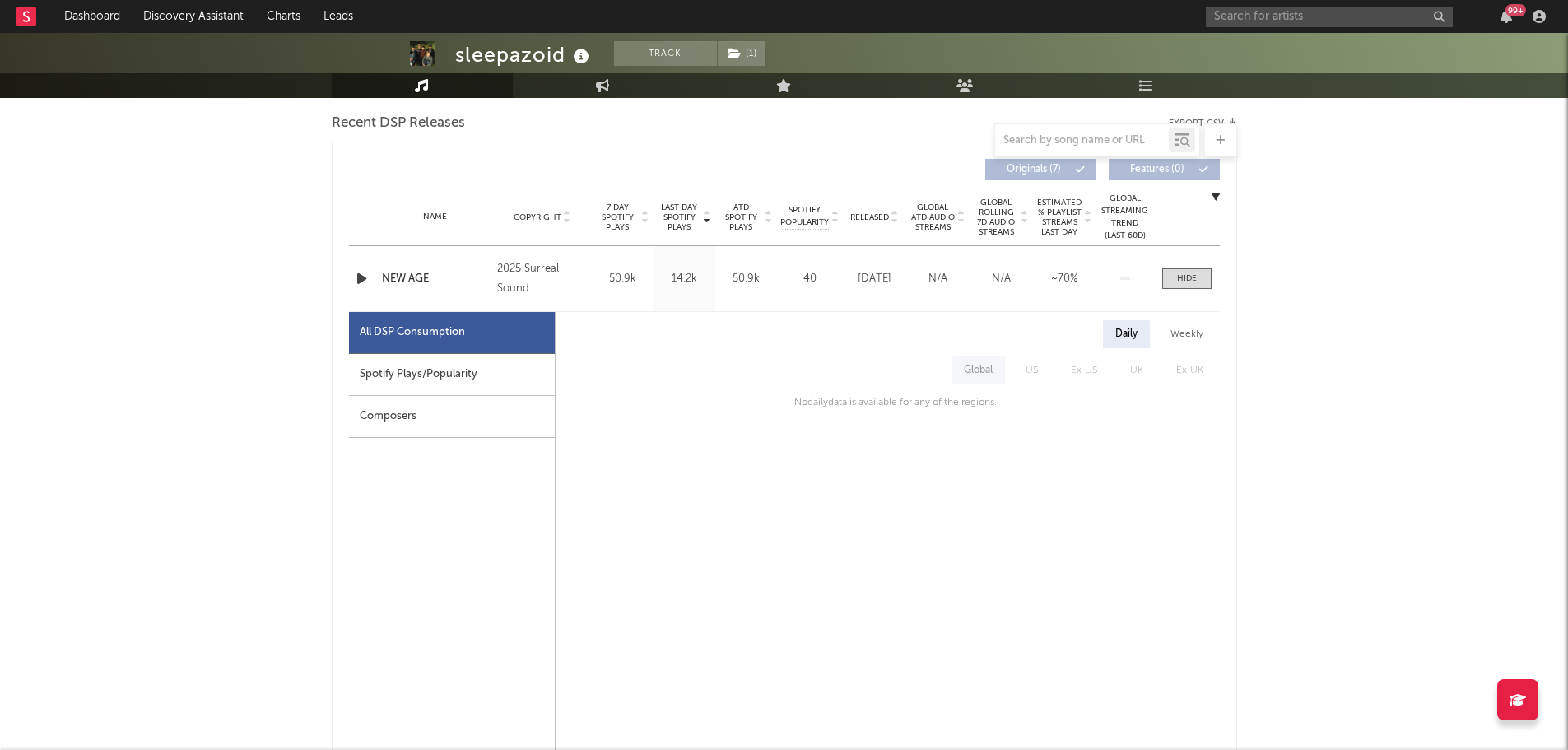
click at [413, 381] on div "Spotify Plays/Popularity" at bounding box center [452, 375] width 206 height 42
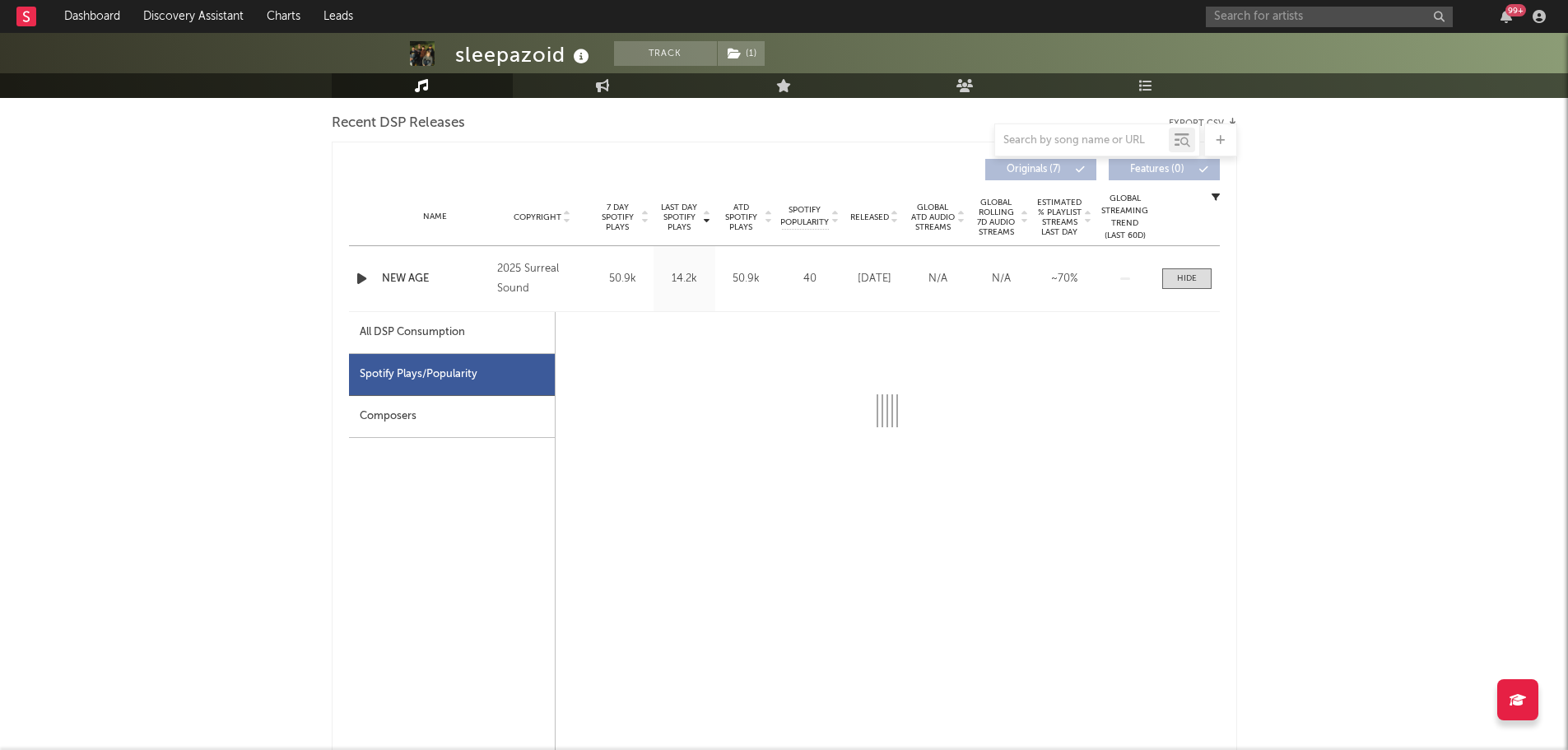
select select "1w"
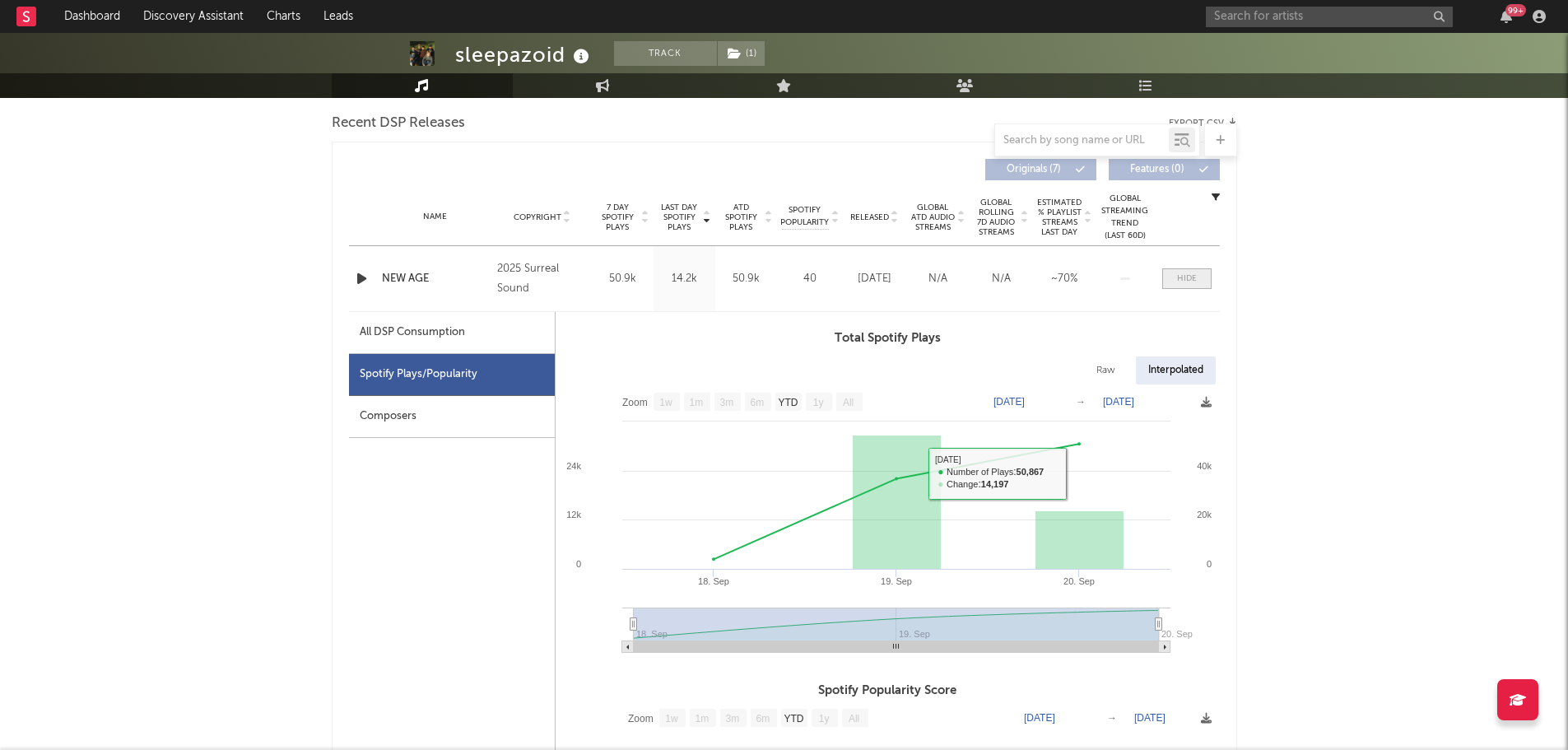
click at [1187, 285] on span at bounding box center [1187, 278] width 50 height 20
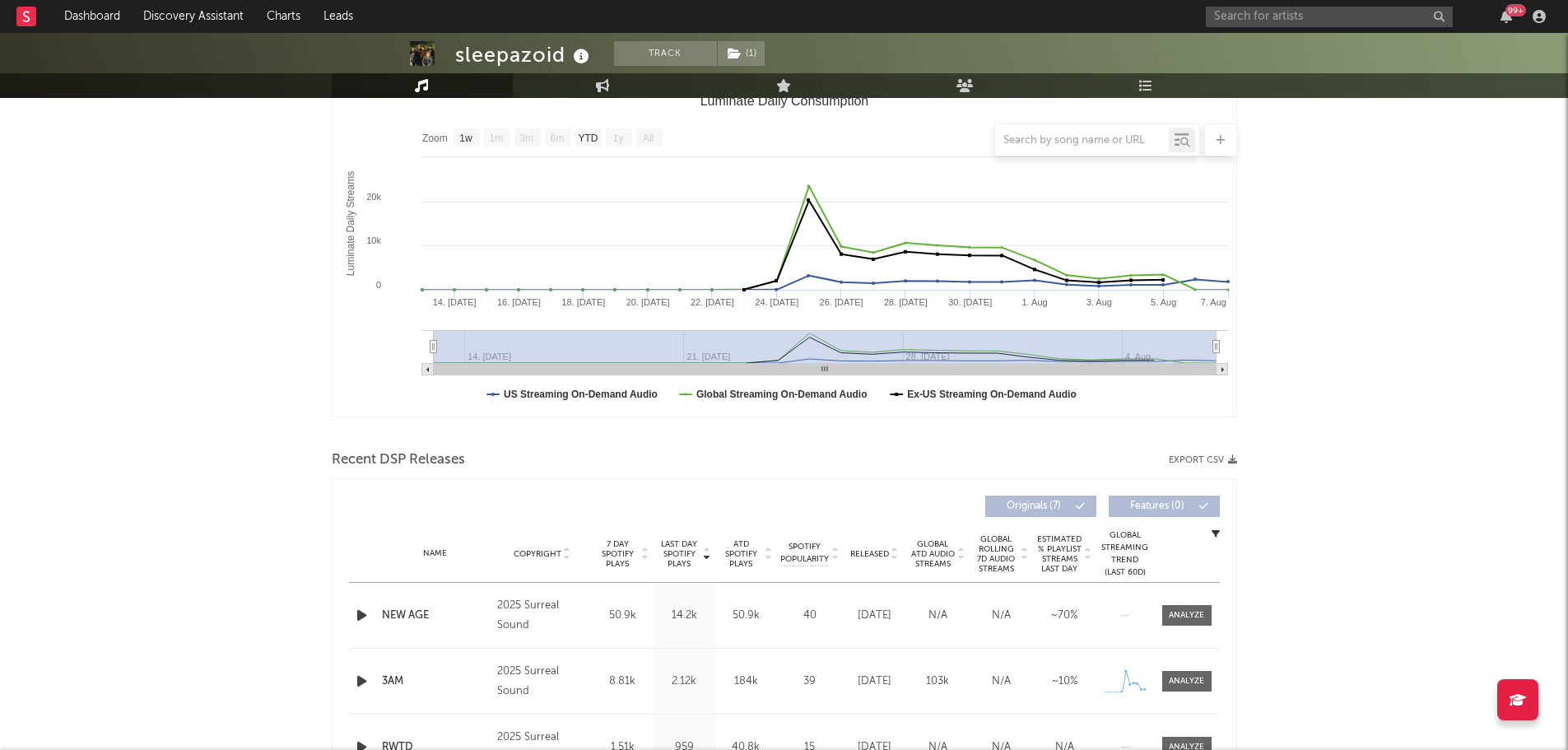
scroll to position [0, 0]
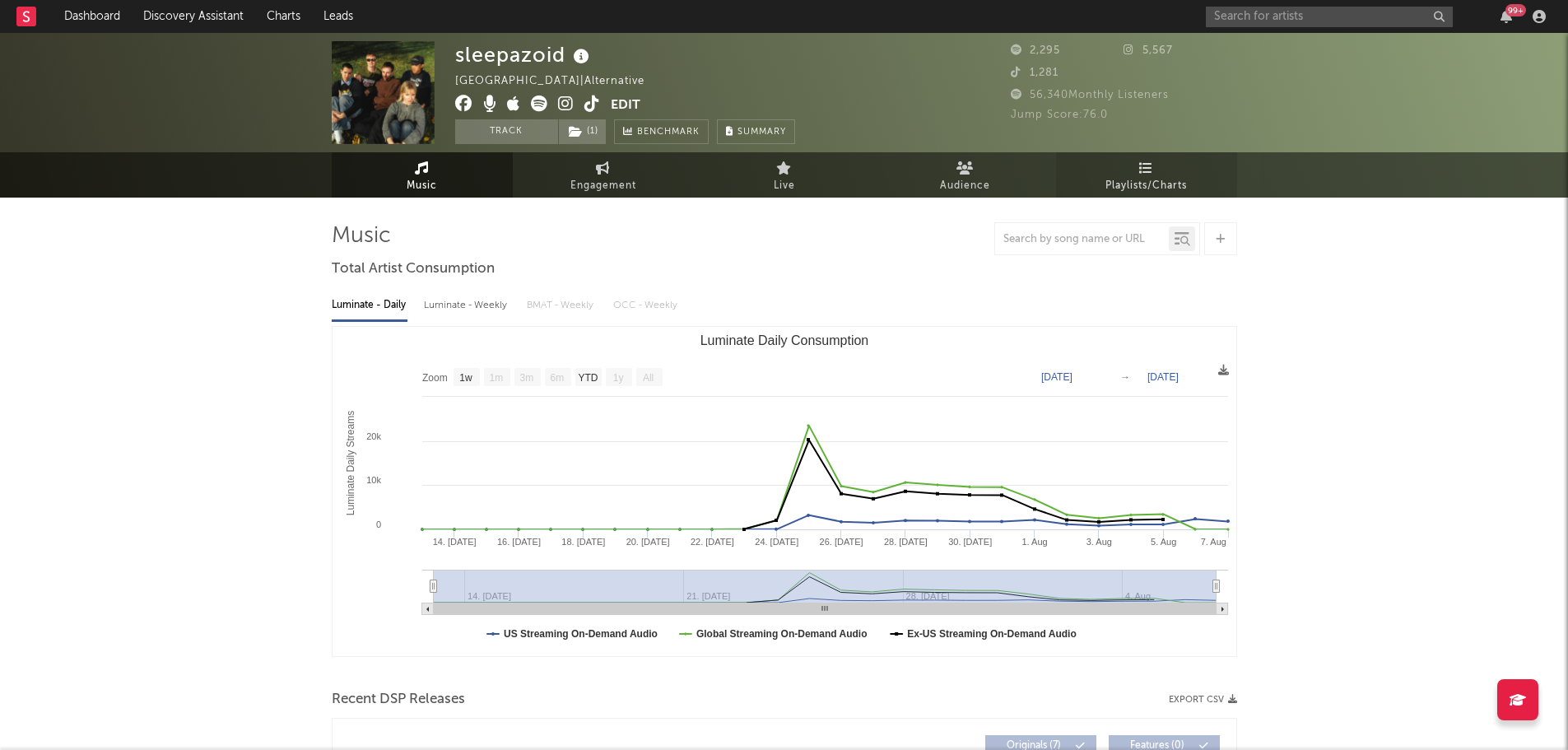
click at [1128, 190] on span "Playlists/Charts" at bounding box center [1146, 186] width 82 height 19
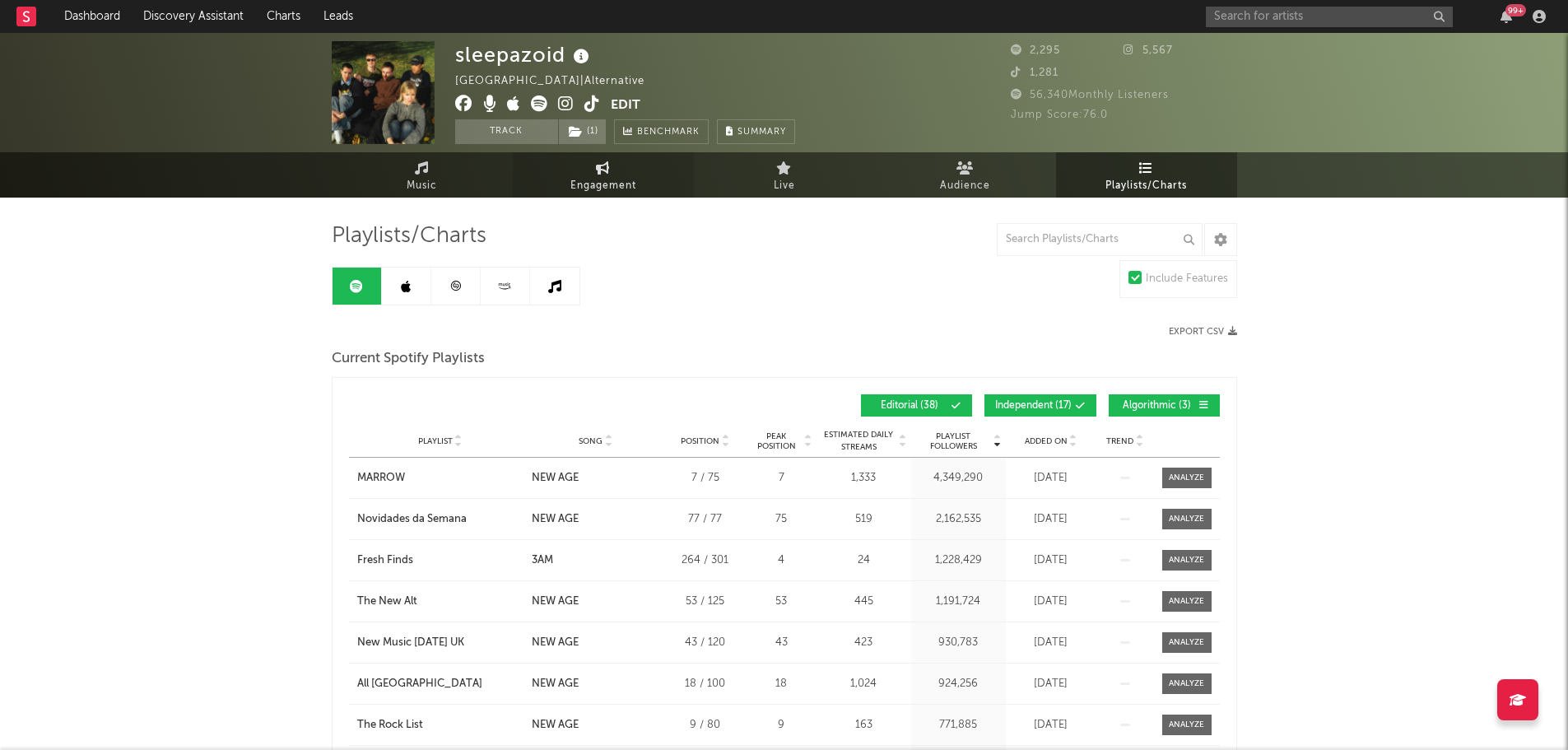
click at [617, 182] on span "Engagement" at bounding box center [603, 186] width 66 height 19
select select "1w"
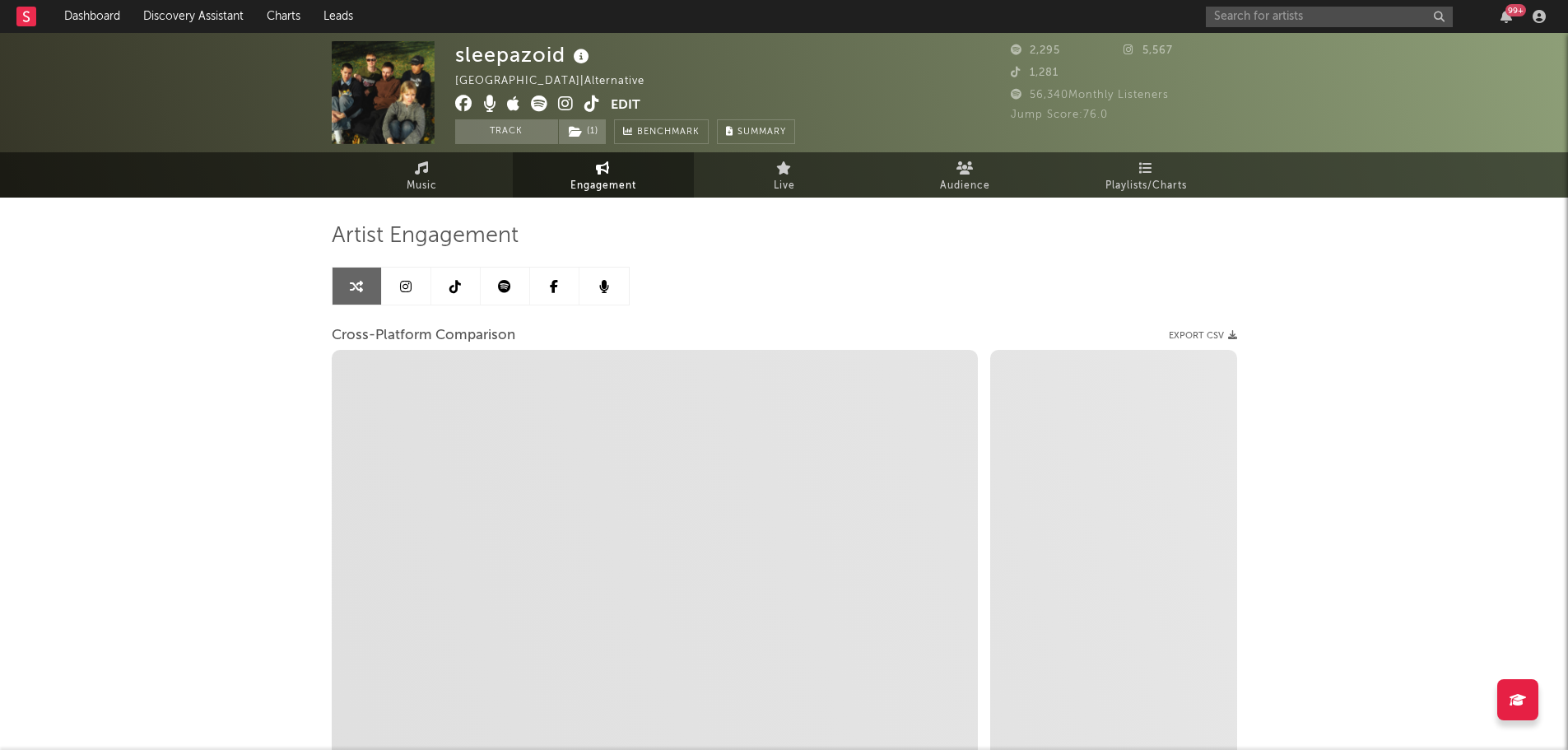
select select "1m"
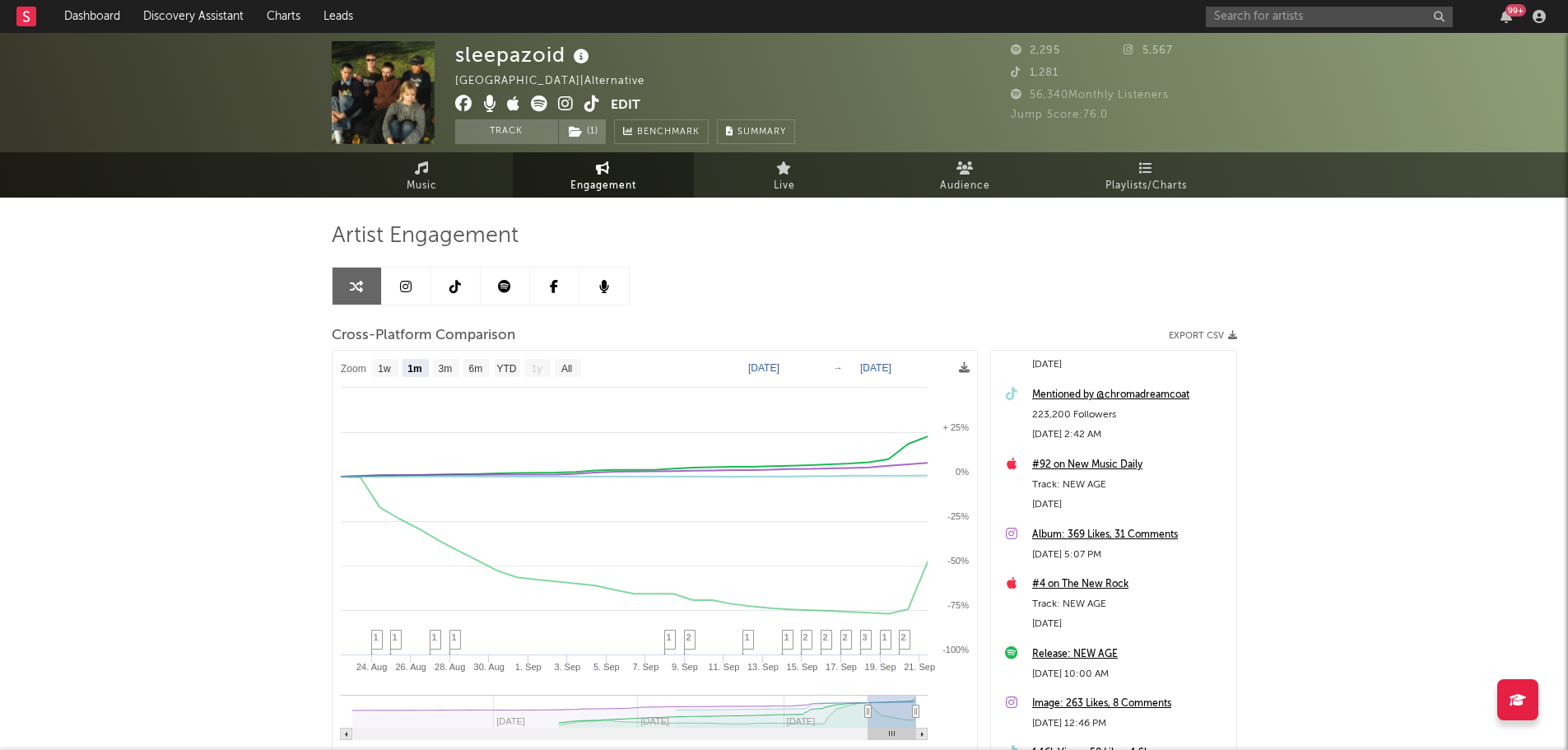
scroll to position [83, 0]
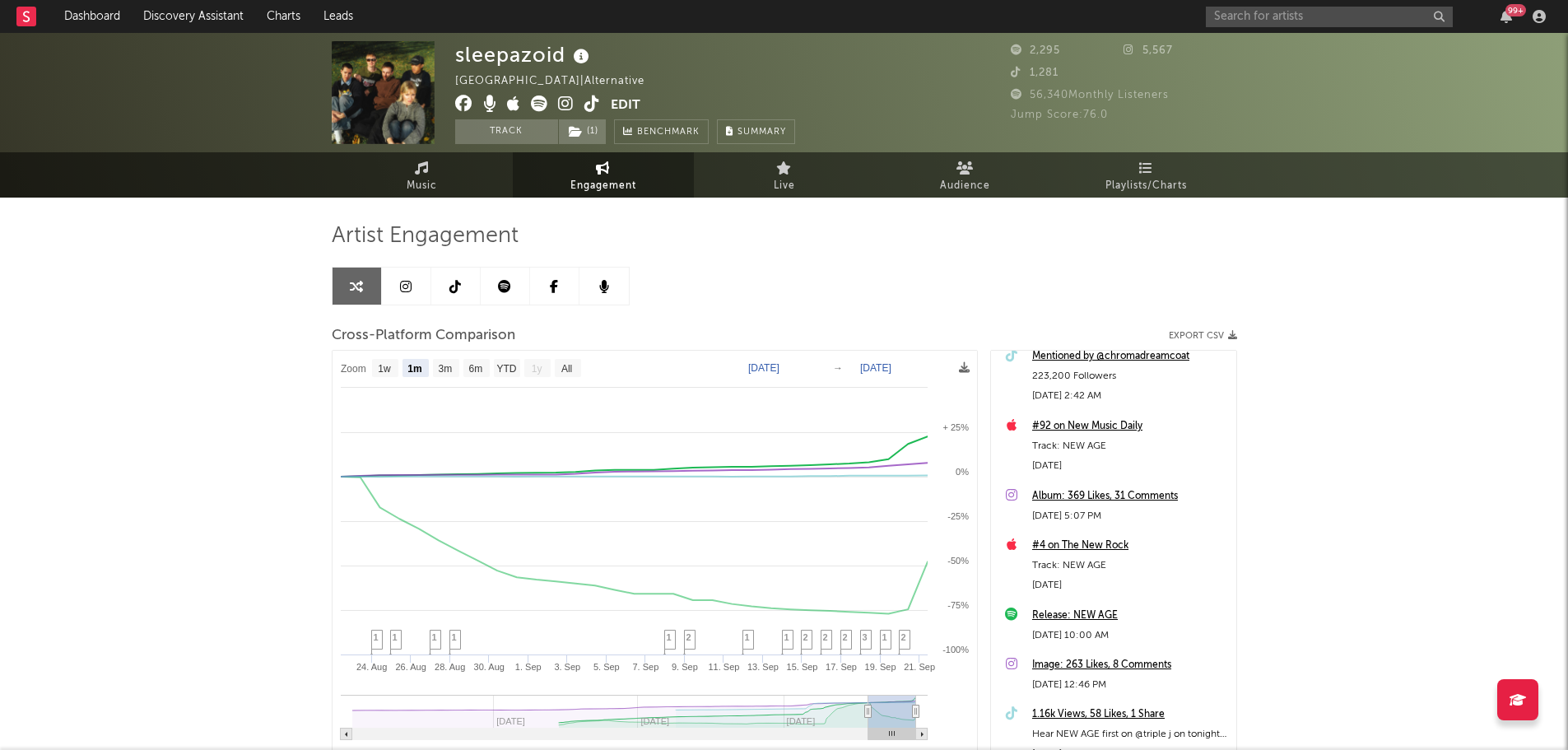
click at [1060, 353] on div "Mentioned by @chromadreamcoat" at bounding box center [1130, 356] width 196 height 19
click at [579, 57] on icon at bounding box center [581, 57] width 24 height 23
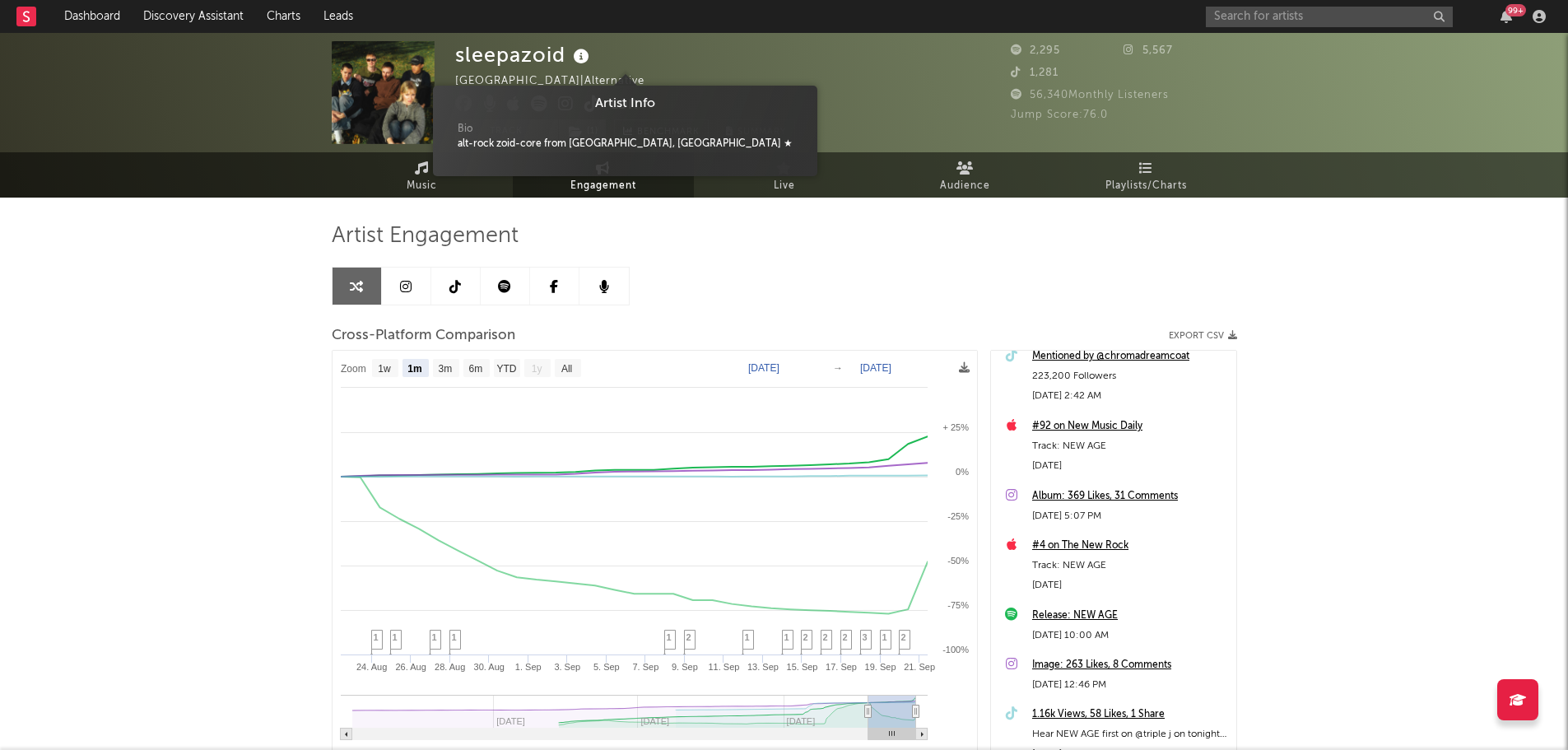
click at [579, 57] on icon at bounding box center [581, 57] width 24 height 23
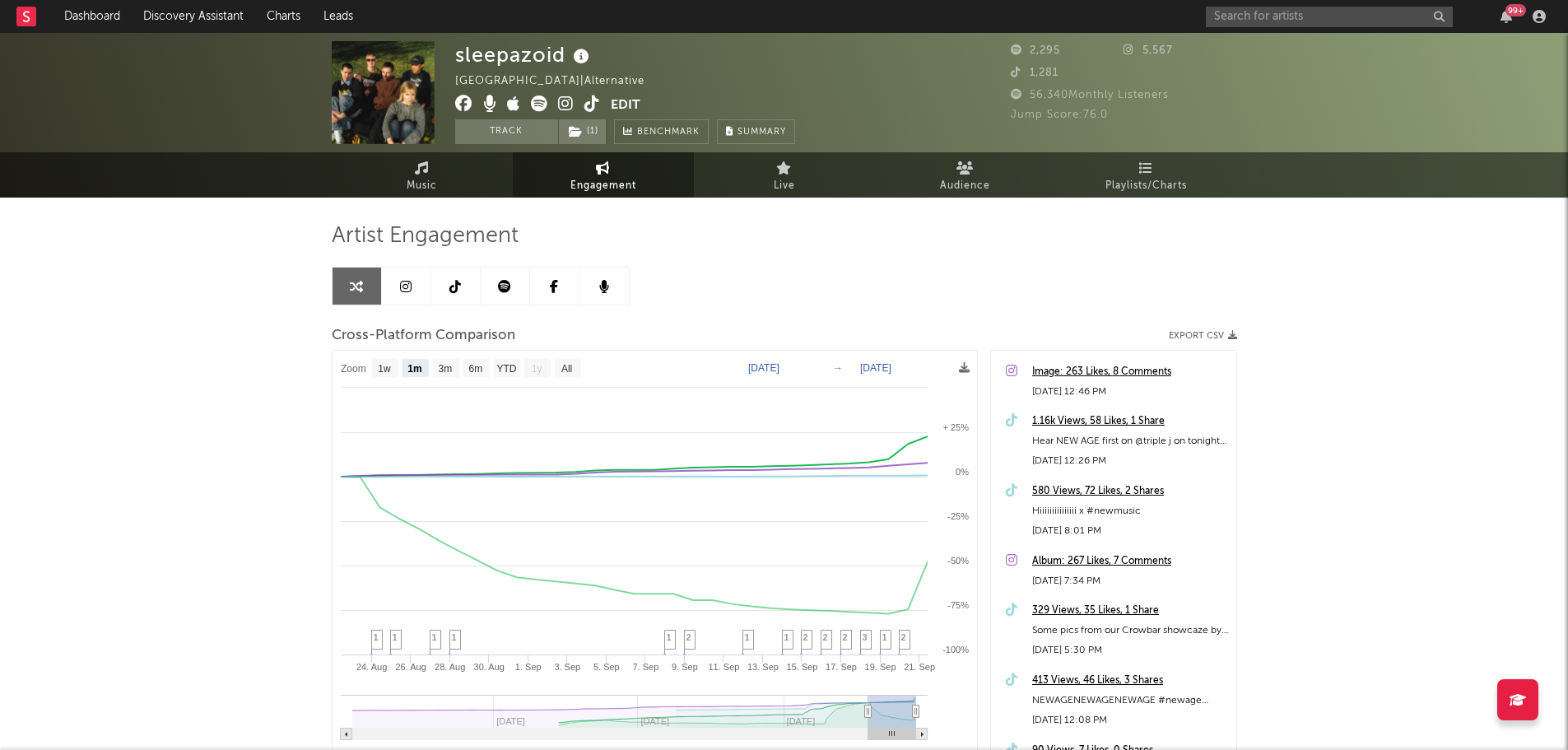
scroll to position [412, 0]
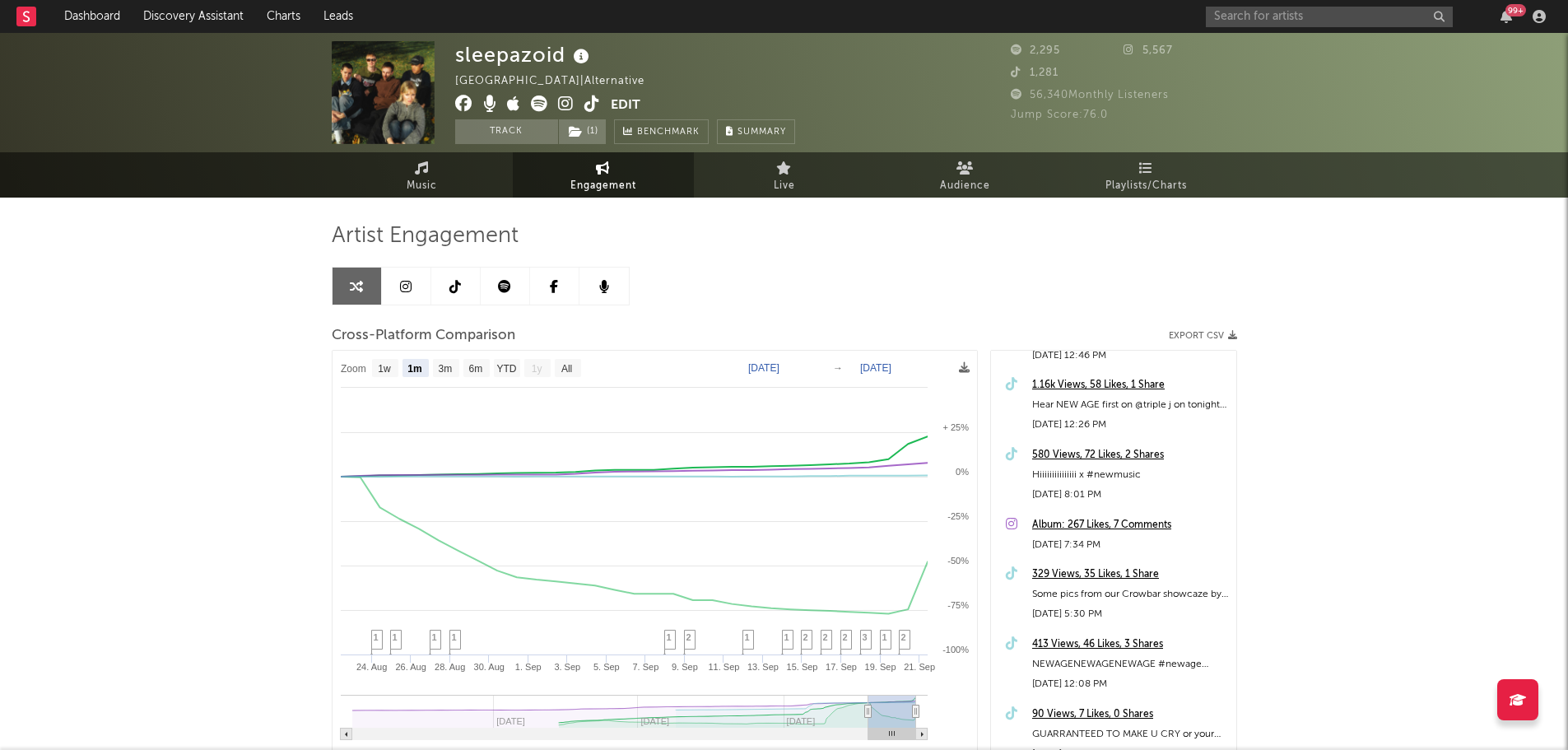
click at [1083, 573] on div "329 Views, 35 Likes, 1 Share" at bounding box center [1130, 574] width 196 height 19
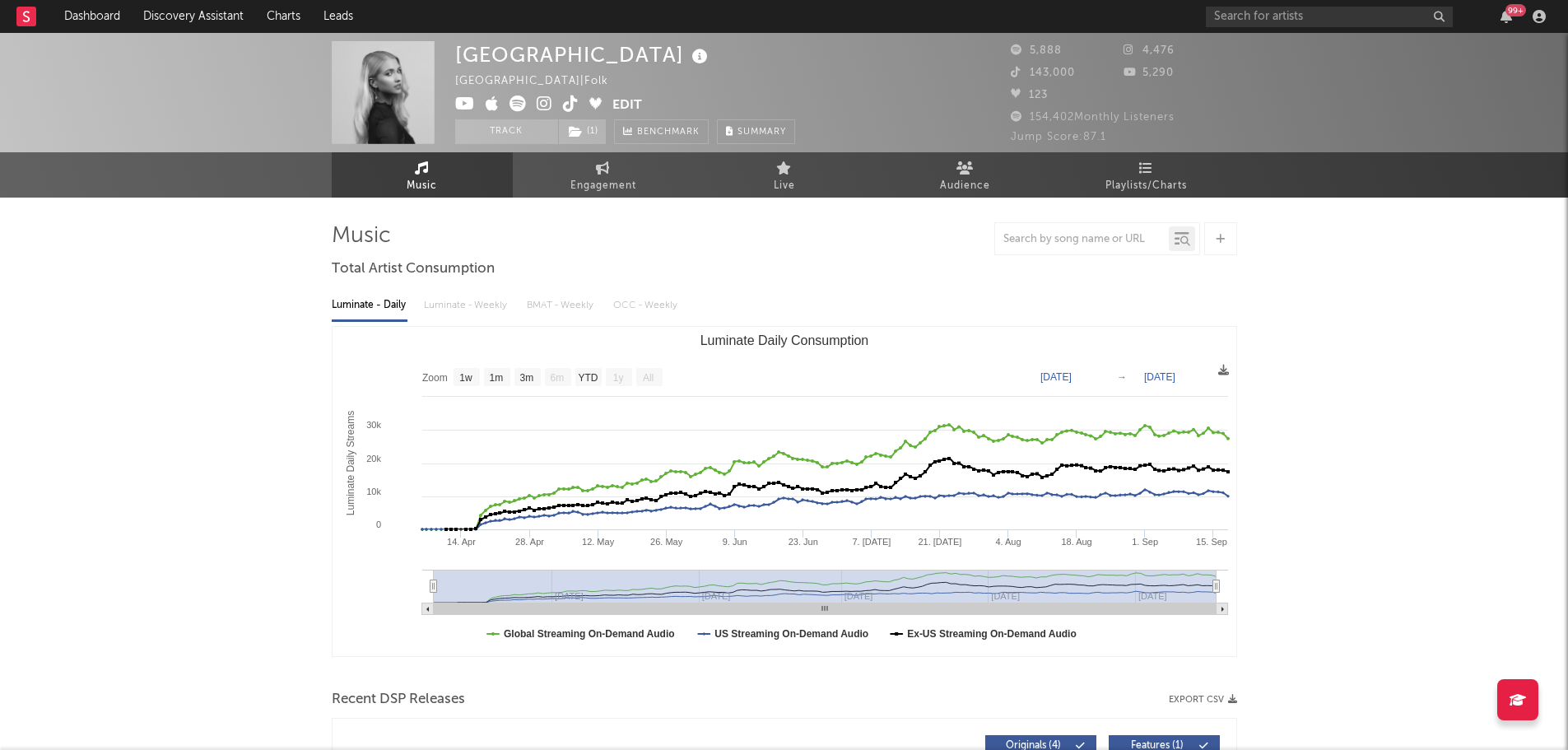
select select "1w"
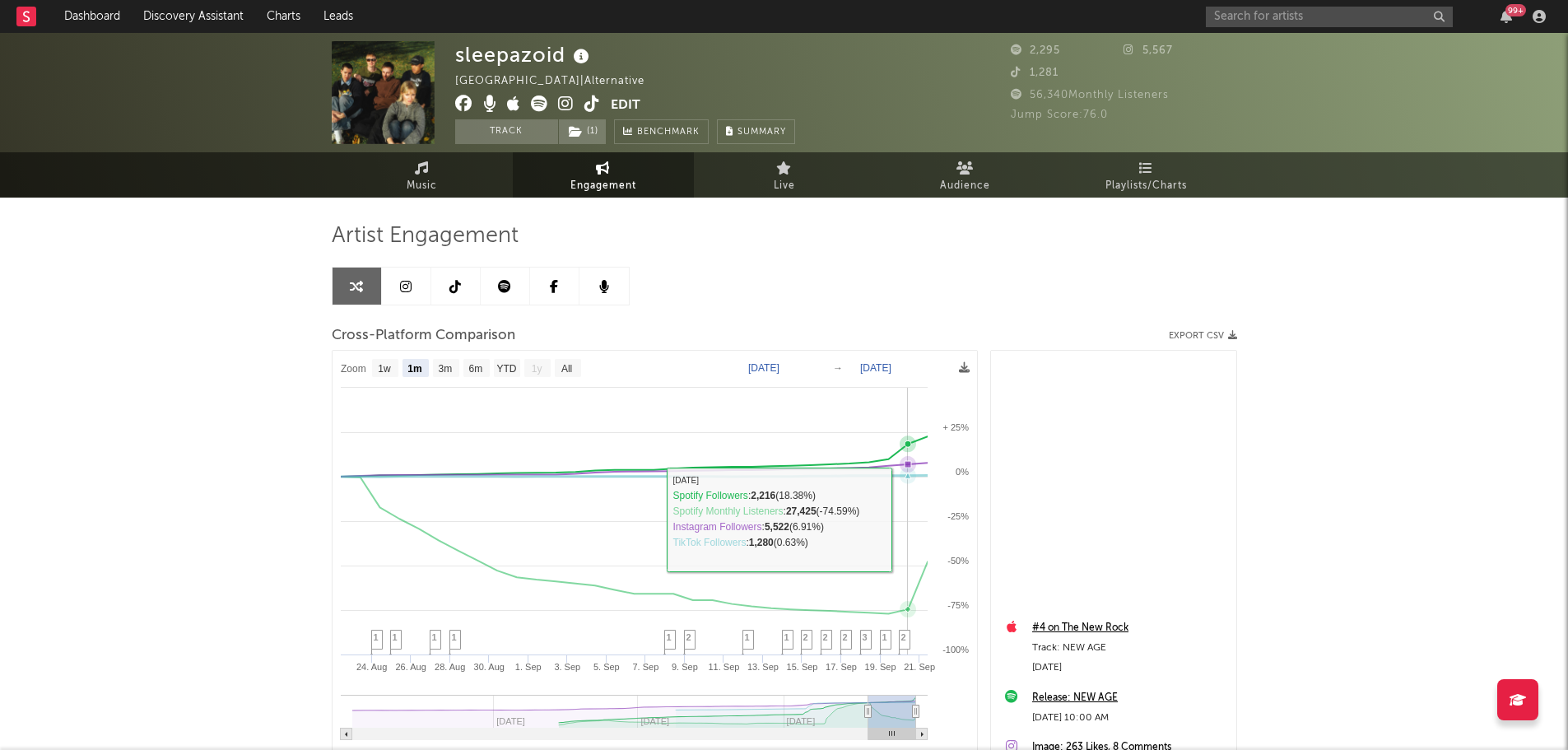
select select "1m"
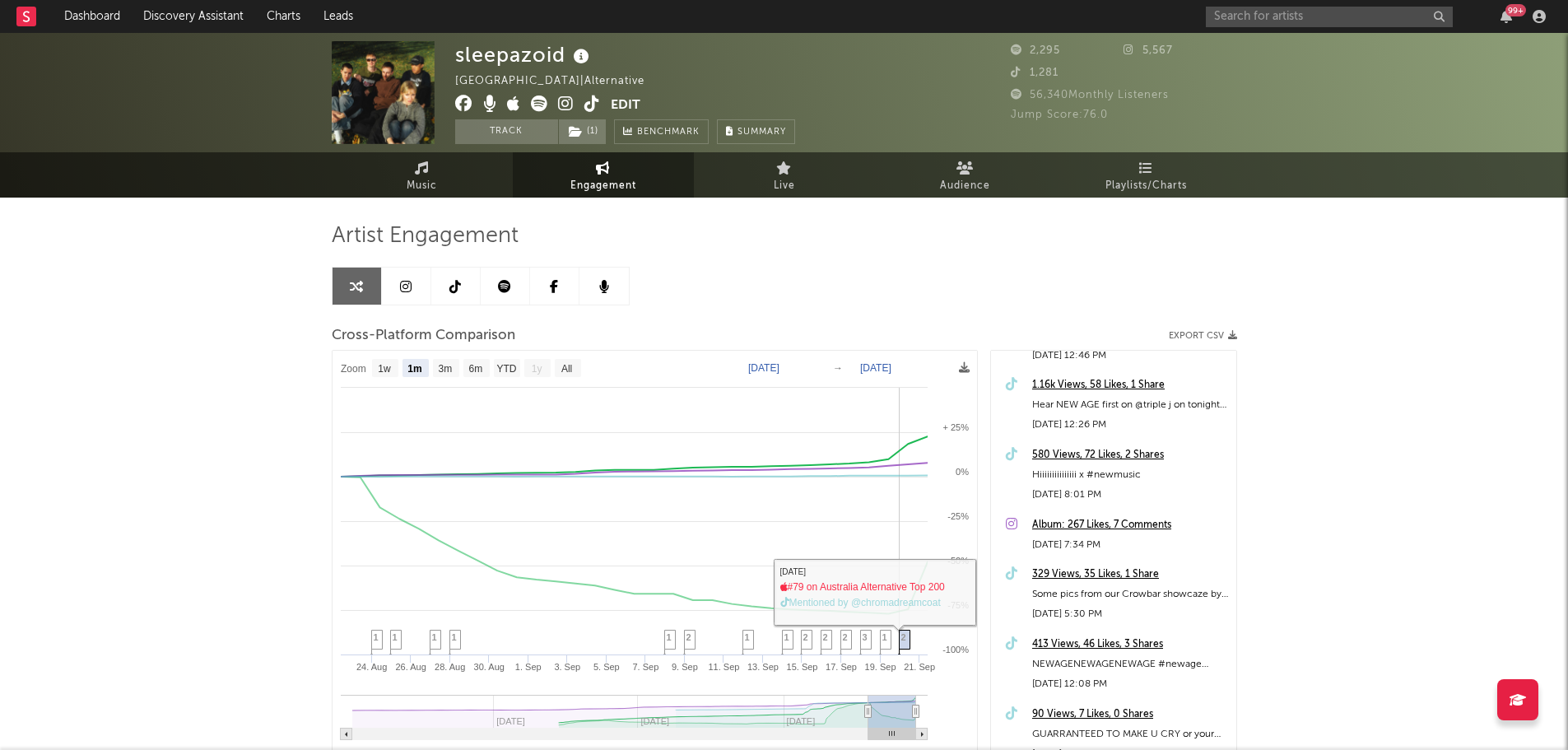
click at [902, 642] on span "2" at bounding box center [904, 637] width 5 height 10
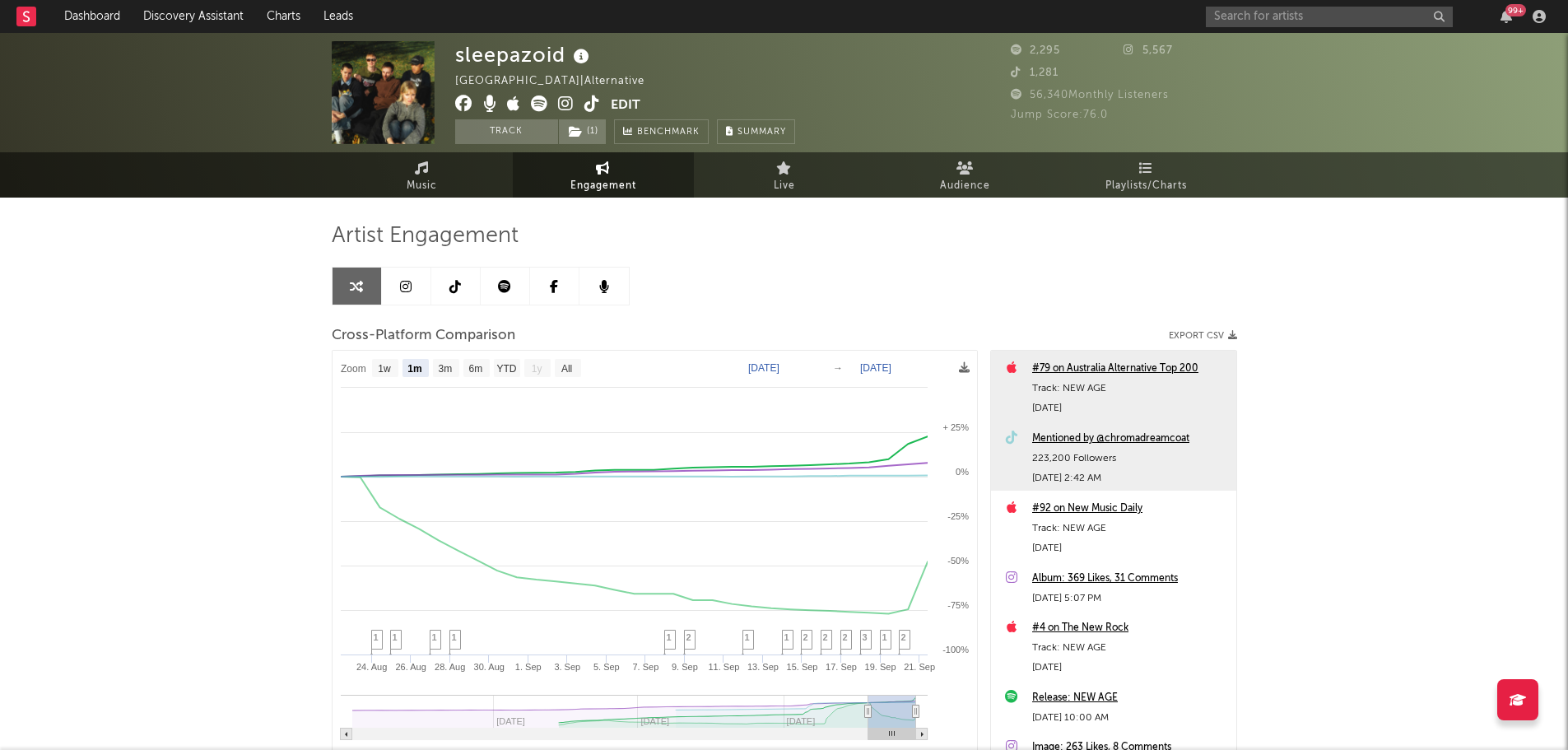
scroll to position [83, 0]
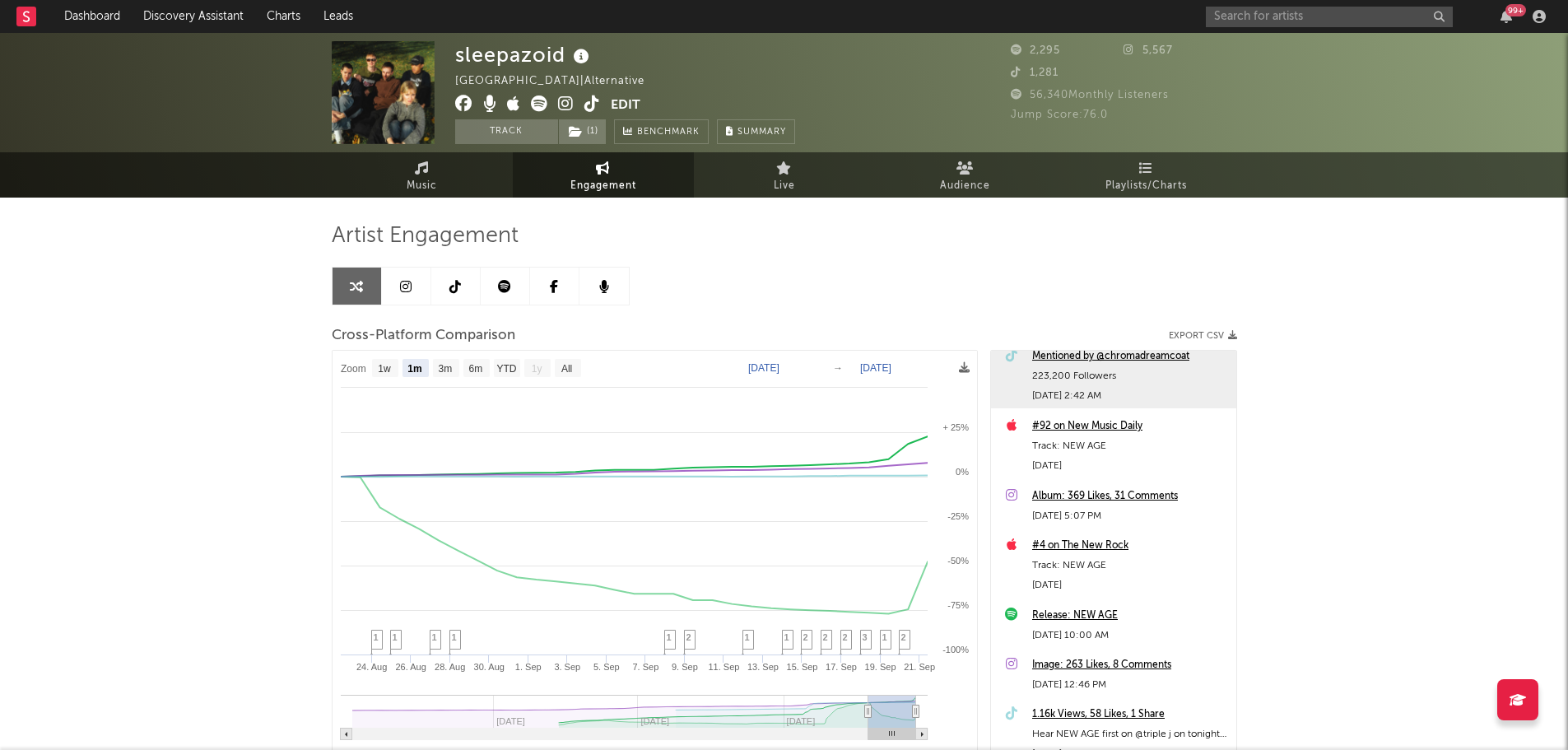
click at [582, 61] on icon at bounding box center [581, 57] width 24 height 23
click at [244, 301] on div "sleepazoid Australia | Alternative Edit Track ( 1 ) Benchmark Summary 2,295 5,5…" at bounding box center [784, 465] width 1568 height 865
drag, startPoint x: 332, startPoint y: 235, endPoint x: 562, endPoint y: 238, distance: 230.0
click at [562, 238] on div "Artist Engagement" at bounding box center [784, 235] width 905 height 28
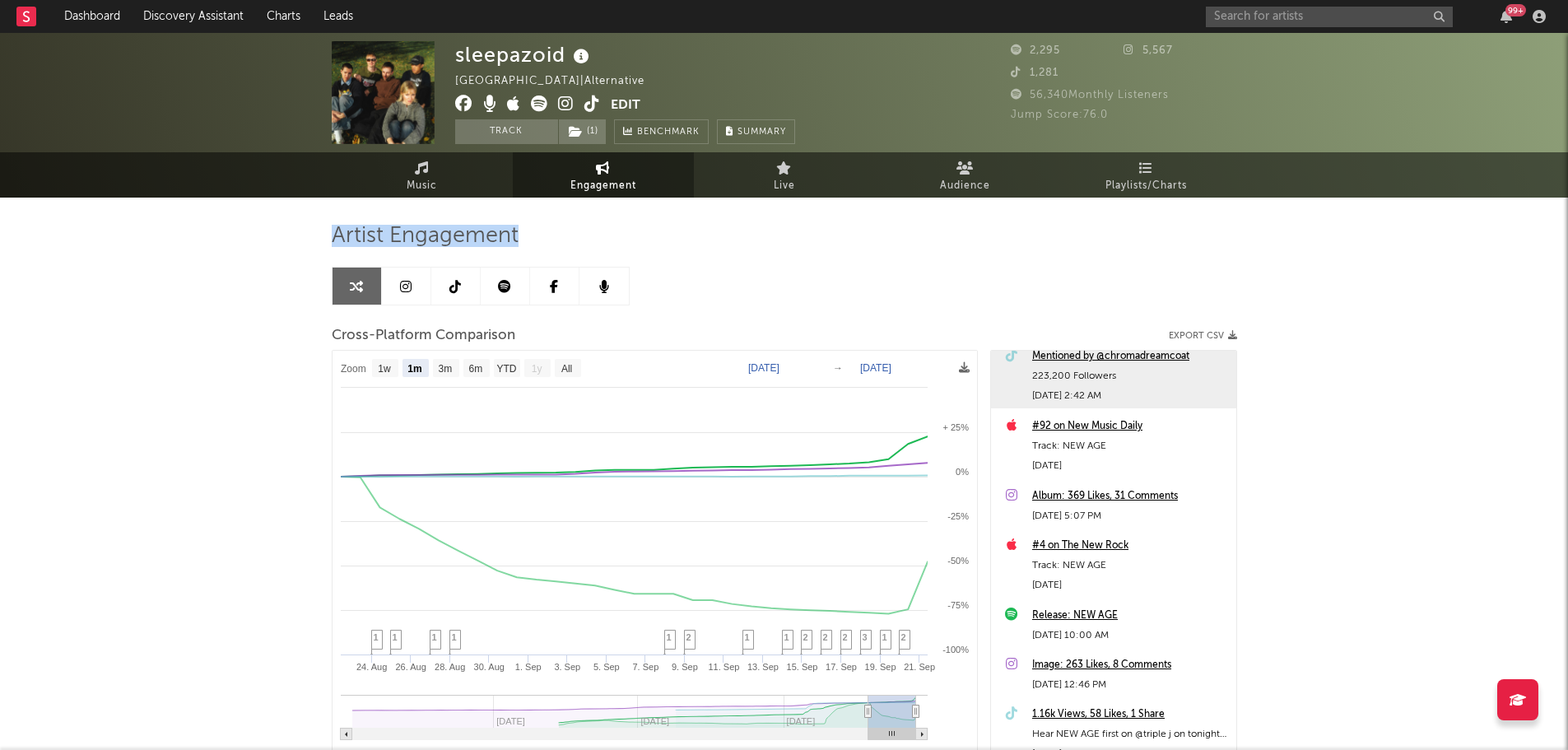
click at [562, 238] on div "Artist Engagement" at bounding box center [784, 235] width 905 height 28
drag, startPoint x: 536, startPoint y: 235, endPoint x: 288, endPoint y: 235, distance: 248.0
click at [288, 235] on div "sleepazoid Australia | Alternative Edit Track ( 1 ) Benchmark Summary 2,295 5,5…" at bounding box center [784, 465] width 1568 height 865
click at [212, 286] on div "sleepazoid Australia | Alternative Edit Track ( 1 ) Benchmark Summary 2,295 5,5…" at bounding box center [784, 465] width 1568 height 865
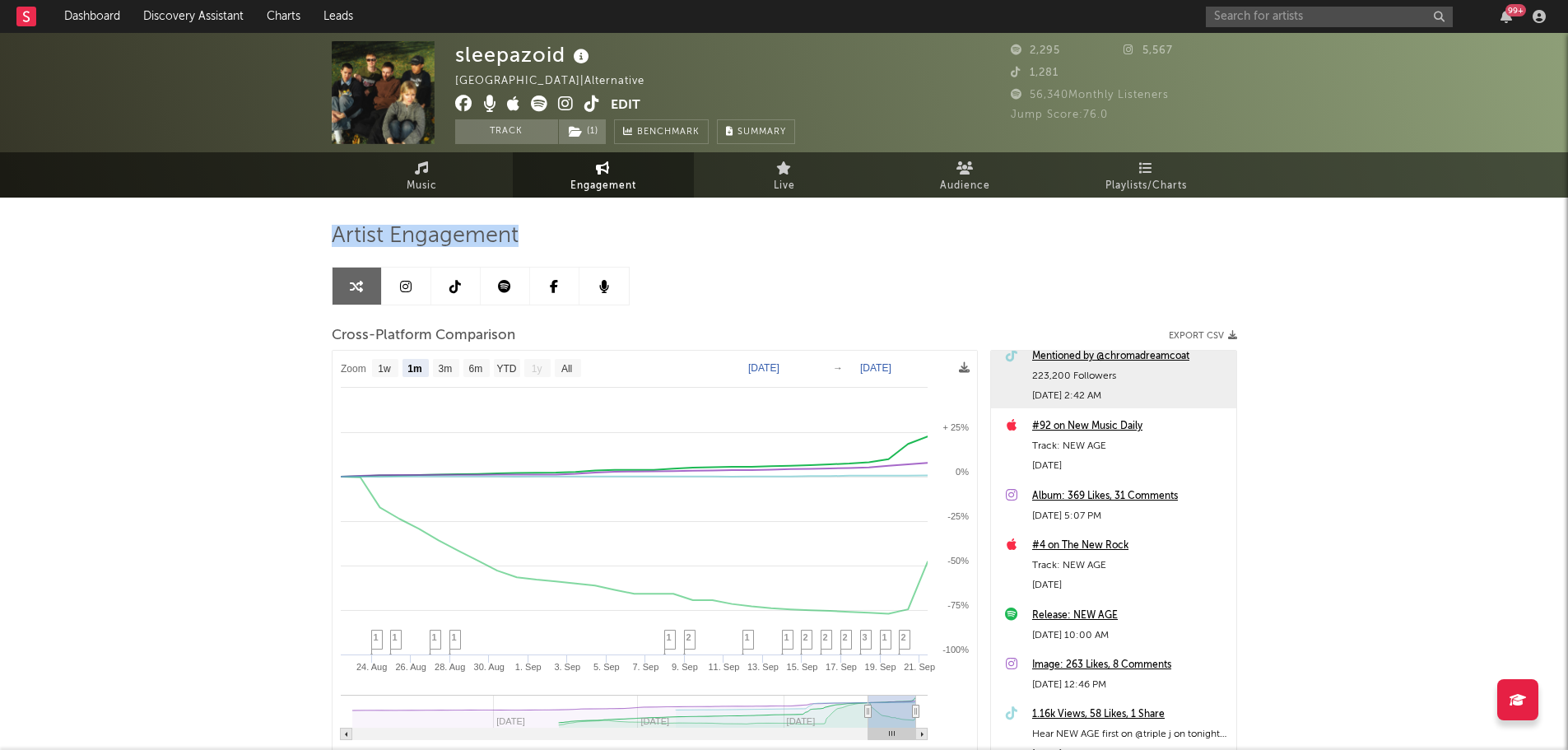
drag, startPoint x: 395, startPoint y: 240, endPoint x: 541, endPoint y: 246, distance: 146.1
click at [541, 246] on div "Artist Engagement" at bounding box center [784, 235] width 905 height 28
click at [187, 292] on div "sleepazoid Australia | Alternative Edit Track ( 1 ) Benchmark Summary 2,295 5,5…" at bounding box center [784, 465] width 1568 height 865
